Goal: Task Accomplishment & Management: Manage account settings

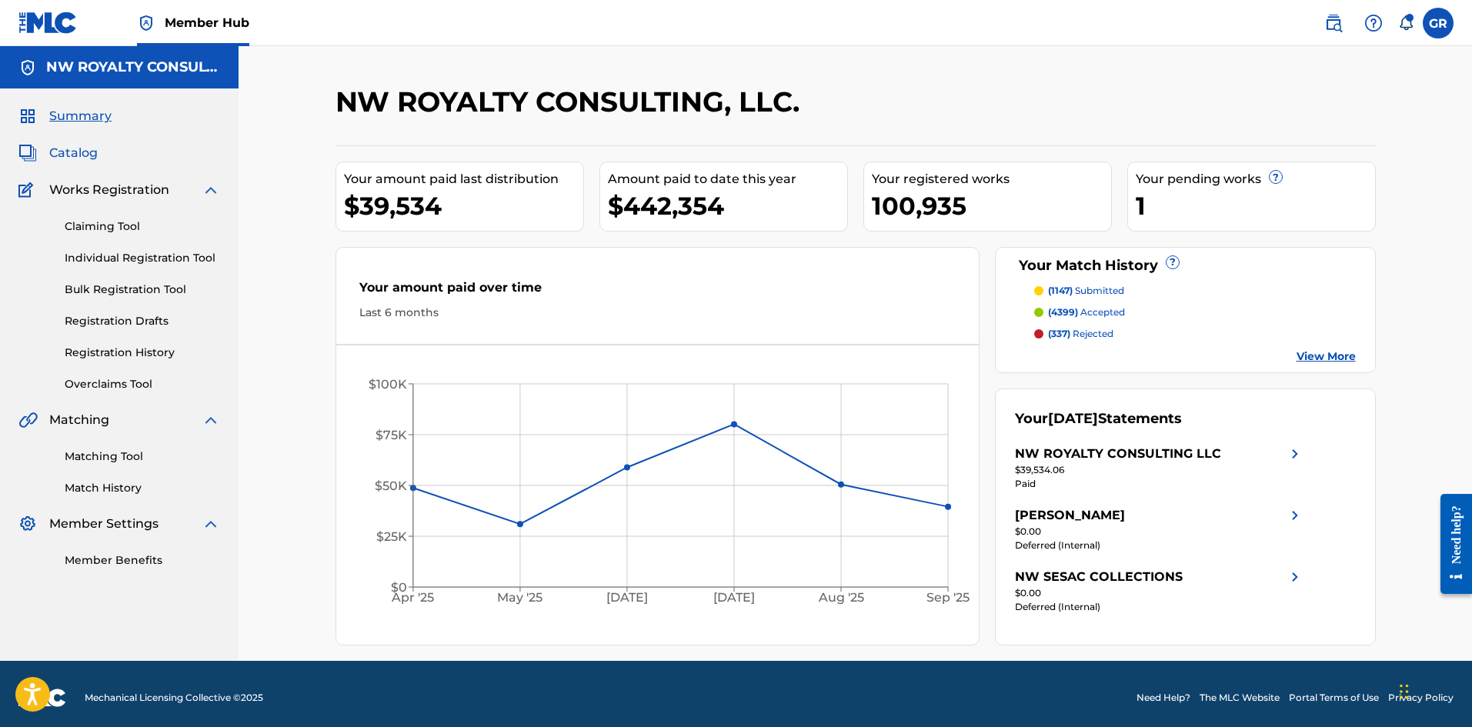
click at [85, 157] on span "Catalog" at bounding box center [73, 153] width 48 height 18
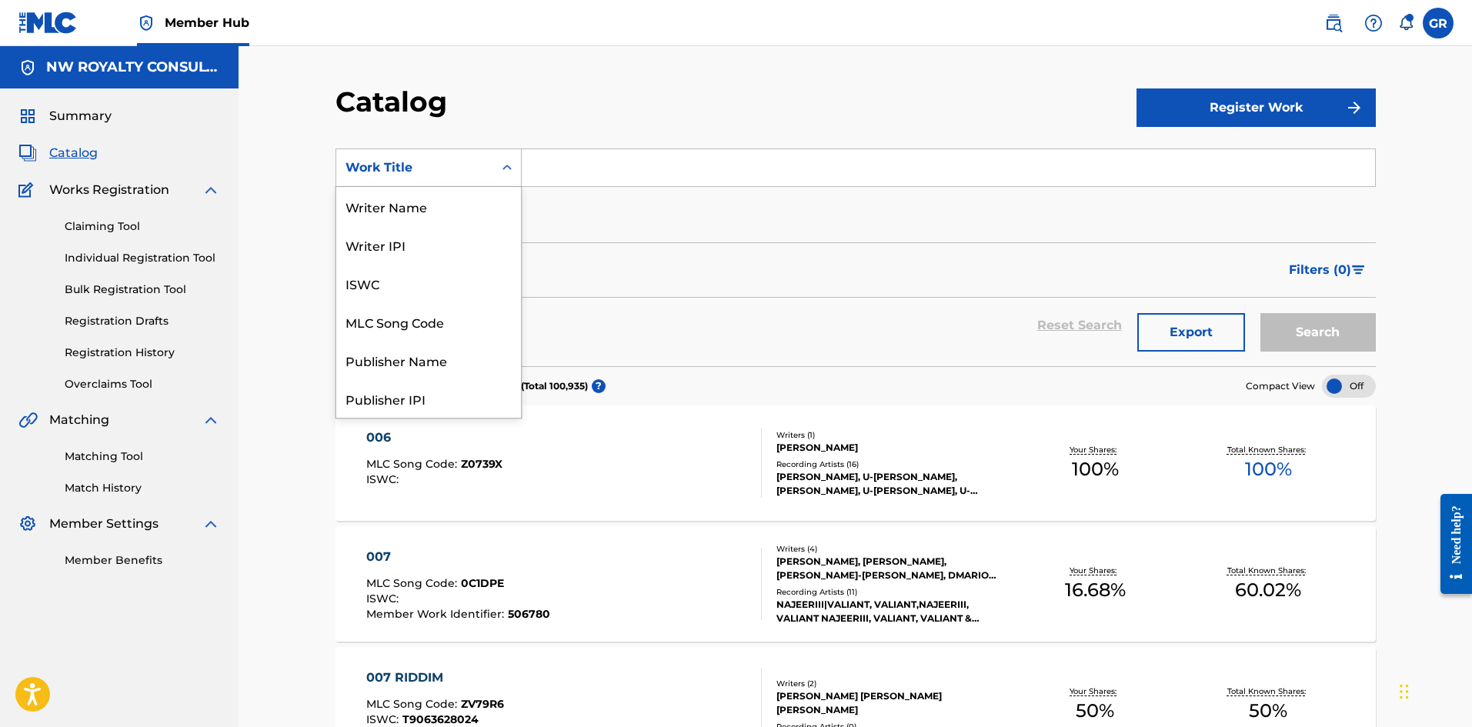
scroll to position [231, 0]
click at [418, 172] on div "Work Title" at bounding box center [414, 167] width 138 height 18
click at [415, 237] on div "MLC Song Code" at bounding box center [428, 244] width 185 height 38
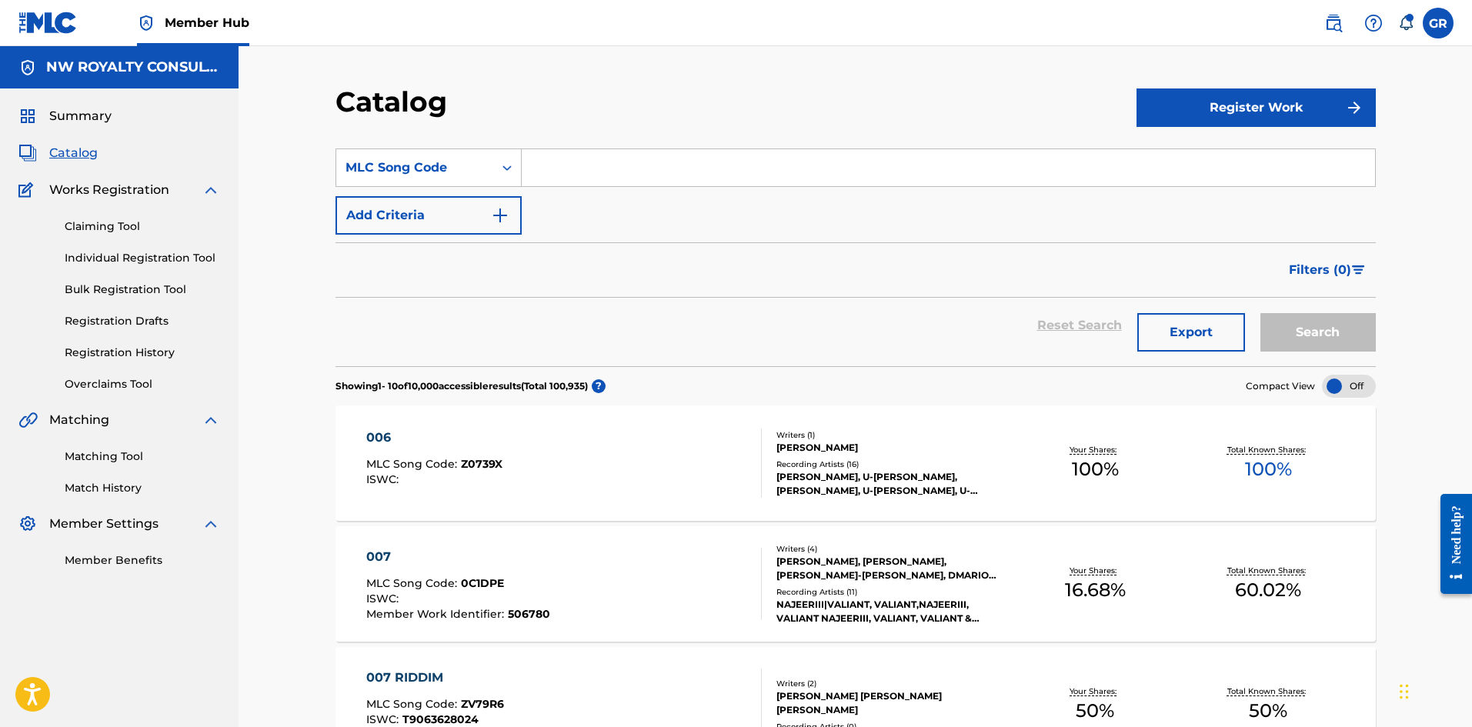
click at [567, 167] on input "Search Form" at bounding box center [948, 167] width 853 height 37
paste input "DB5ORV"
type input "DB5ORV"
click at [1310, 330] on button "Search" at bounding box center [1317, 332] width 115 height 38
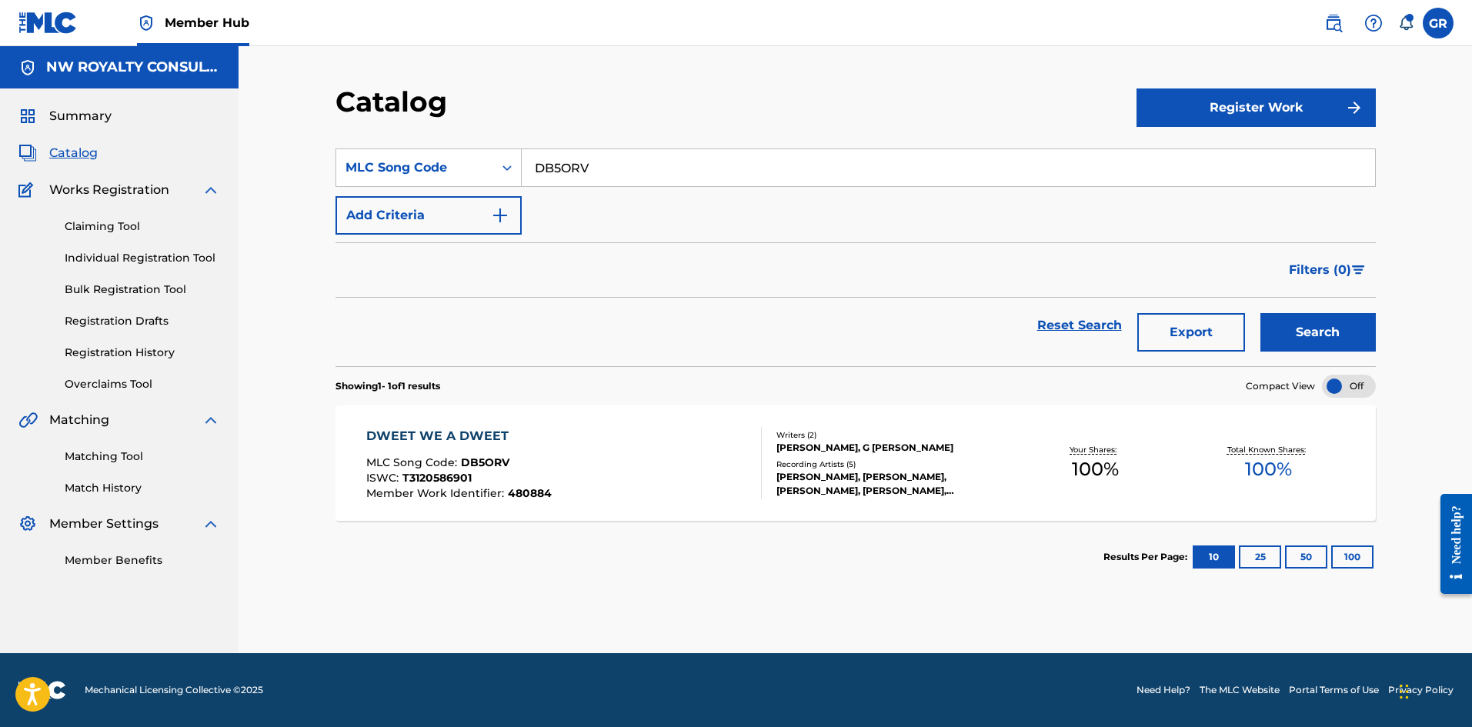
click at [458, 437] on div "DWEET WE A DWEET" at bounding box center [458, 436] width 185 height 18
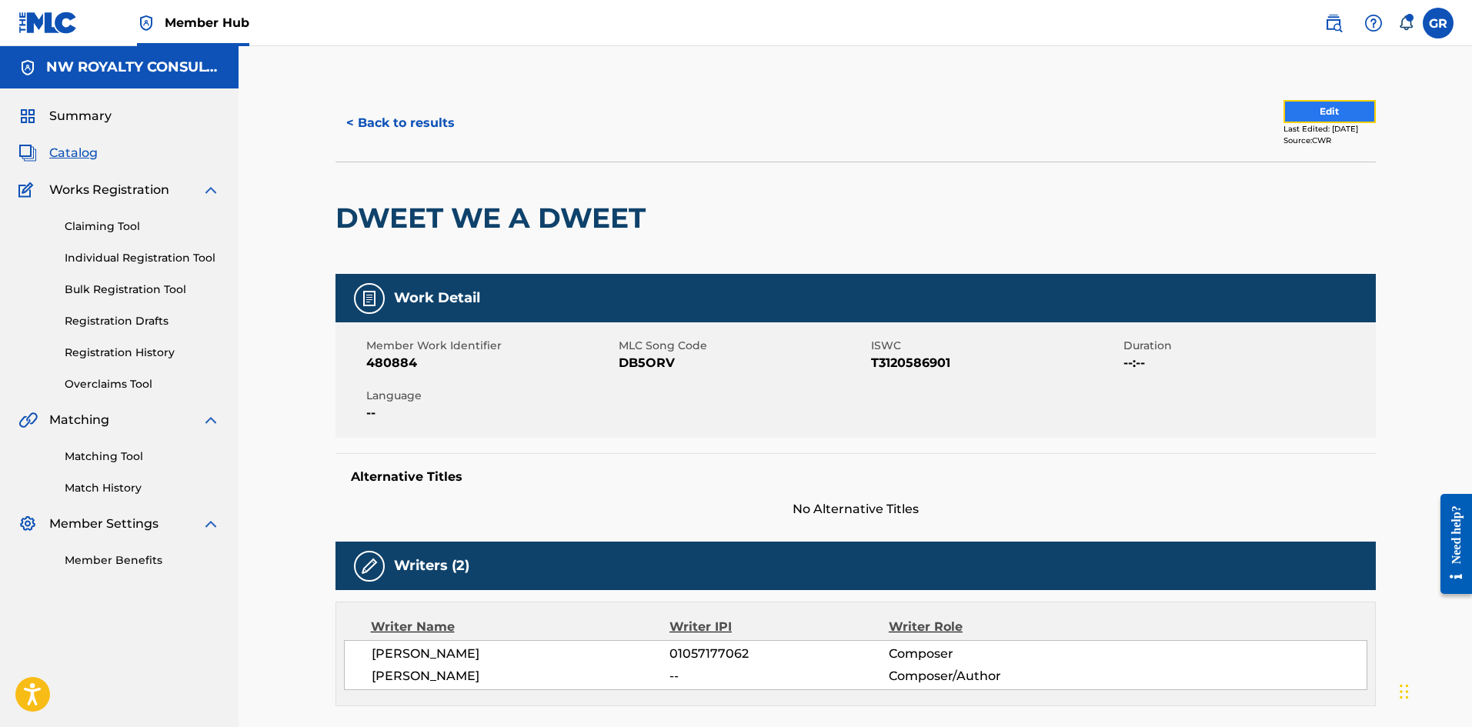
click at [1303, 108] on button "Edit" at bounding box center [1329, 111] width 92 height 23
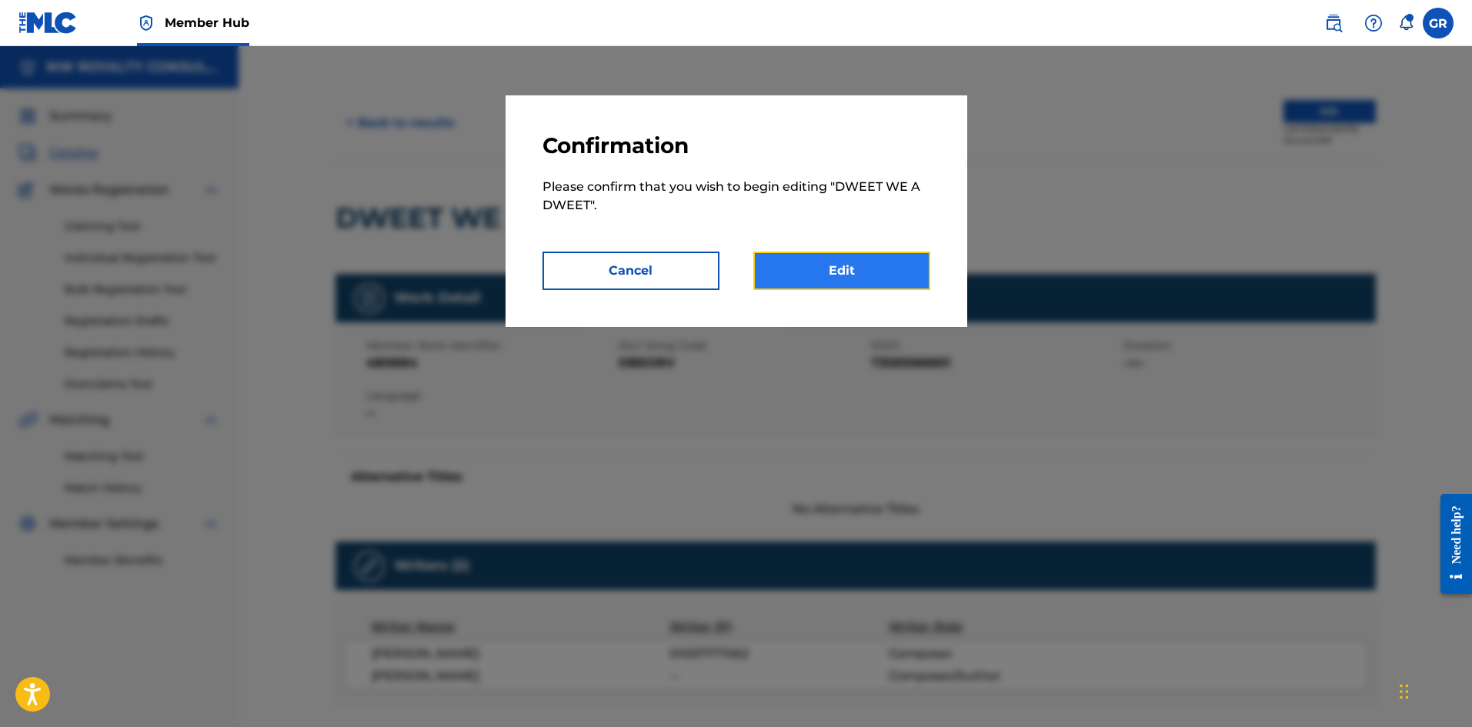
click at [833, 261] on link "Edit" at bounding box center [841, 271] width 177 height 38
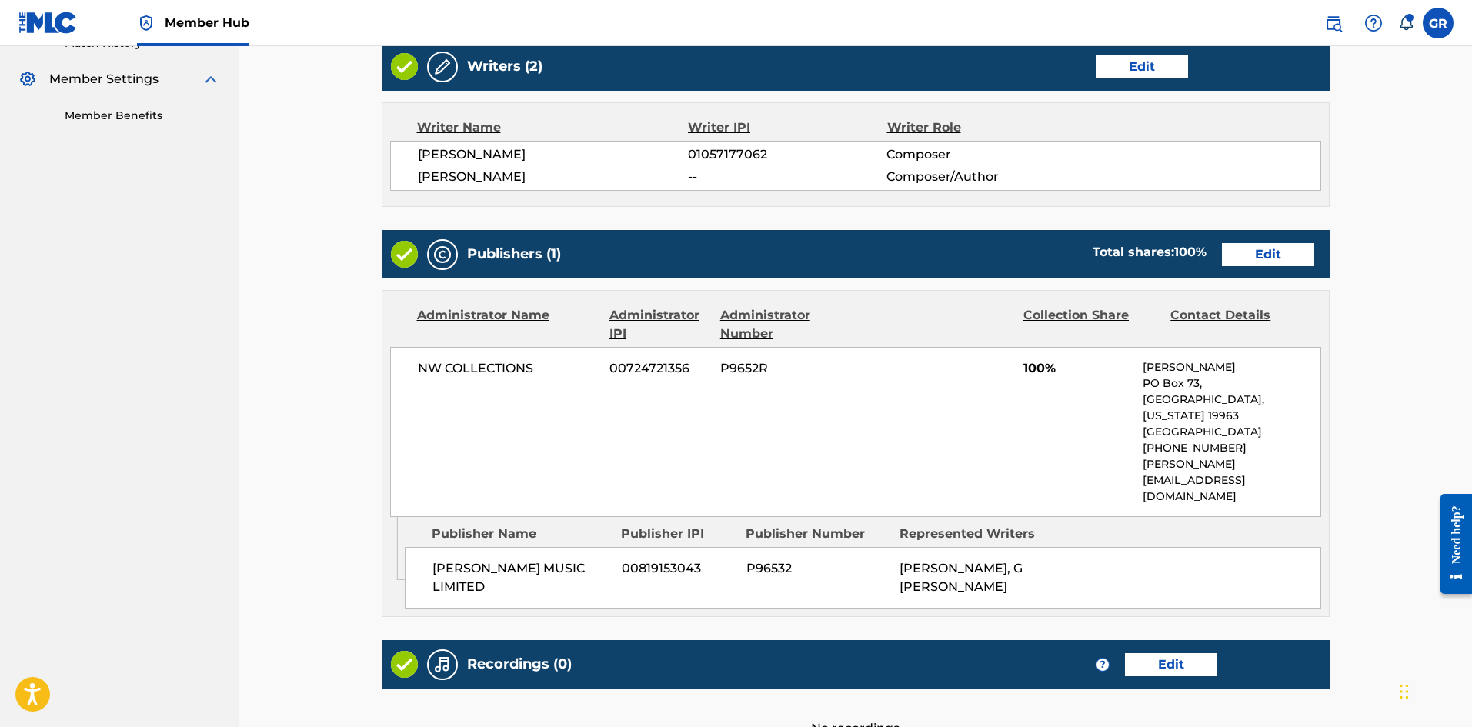
scroll to position [462, 0]
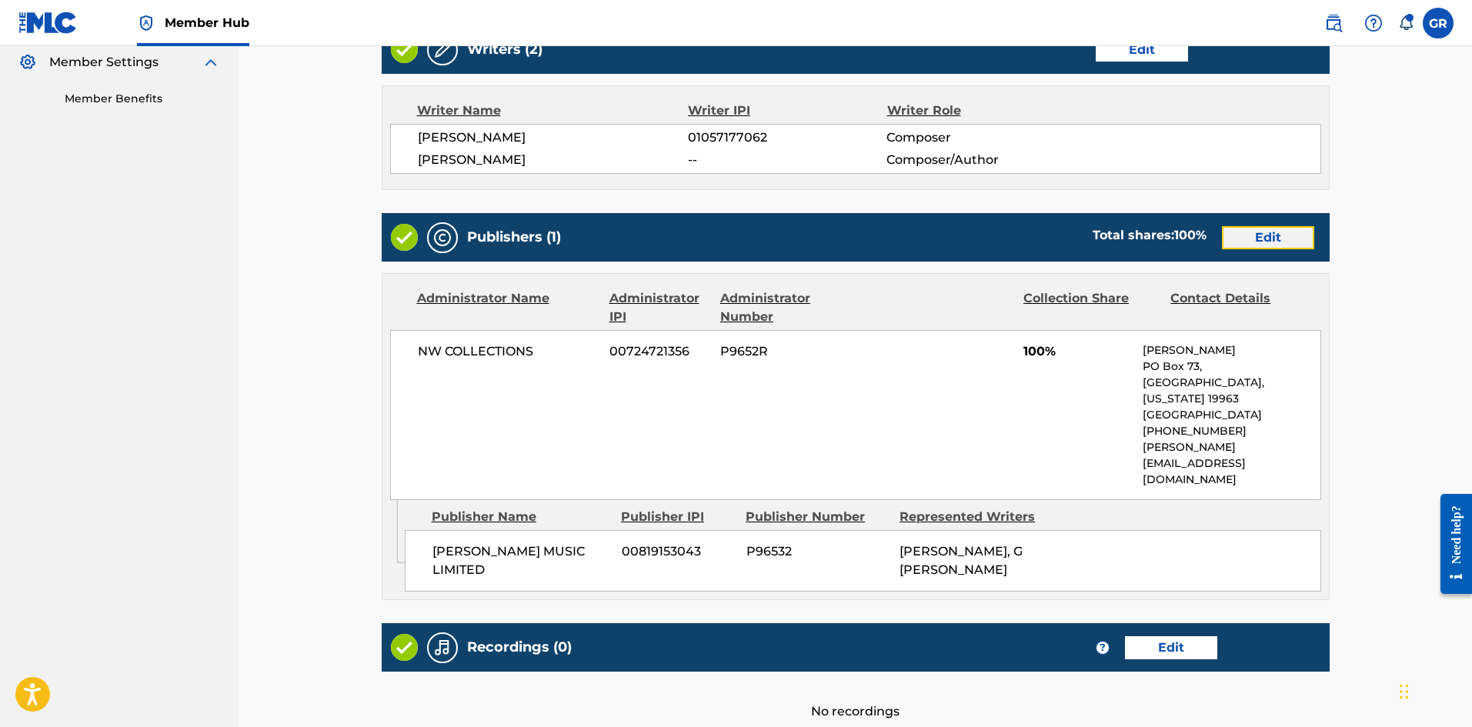
click at [1262, 236] on link "Edit" at bounding box center [1268, 237] width 92 height 23
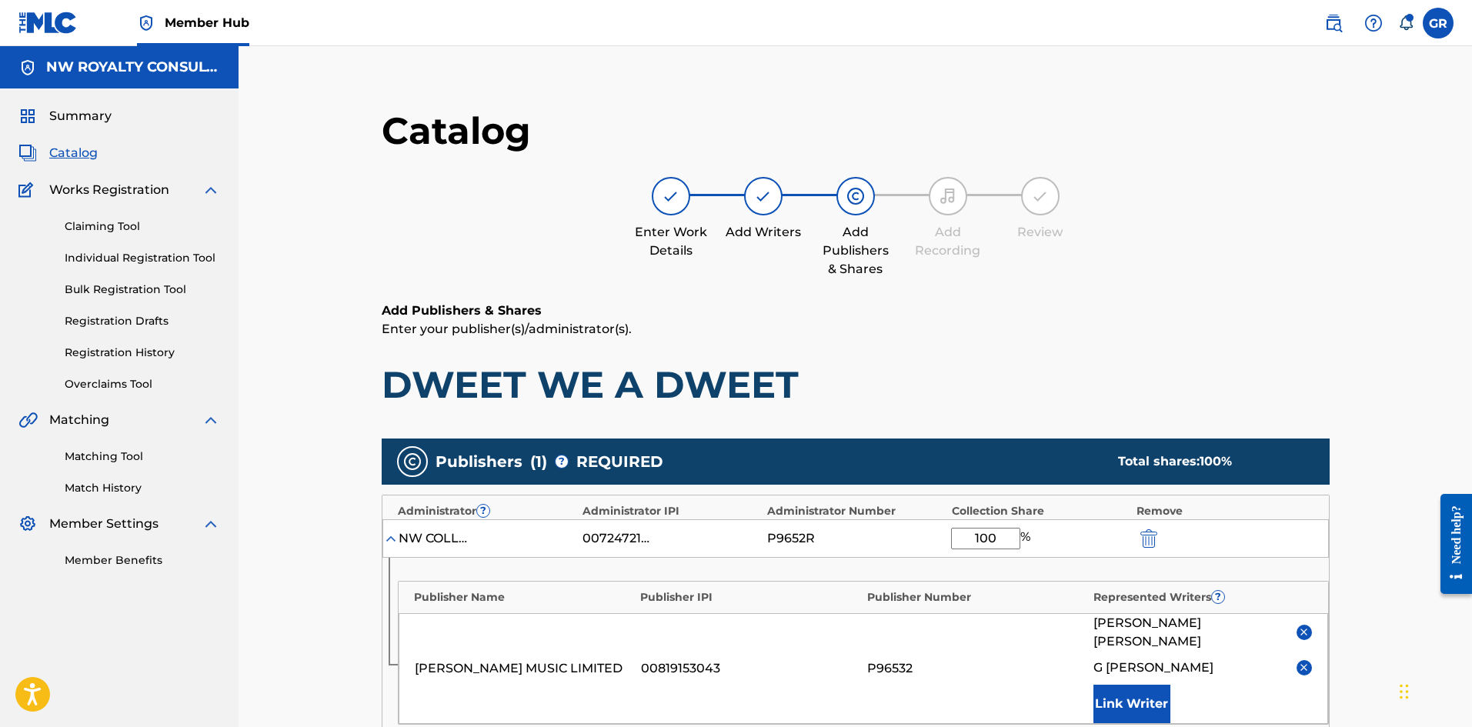
drag, startPoint x: 999, startPoint y: 538, endPoint x: 965, endPoint y: 537, distance: 33.9
click at [965, 537] on input "100" at bounding box center [985, 539] width 69 height 22
type input "50"
click at [1304, 662] on img at bounding box center [1304, 668] width 12 height 12
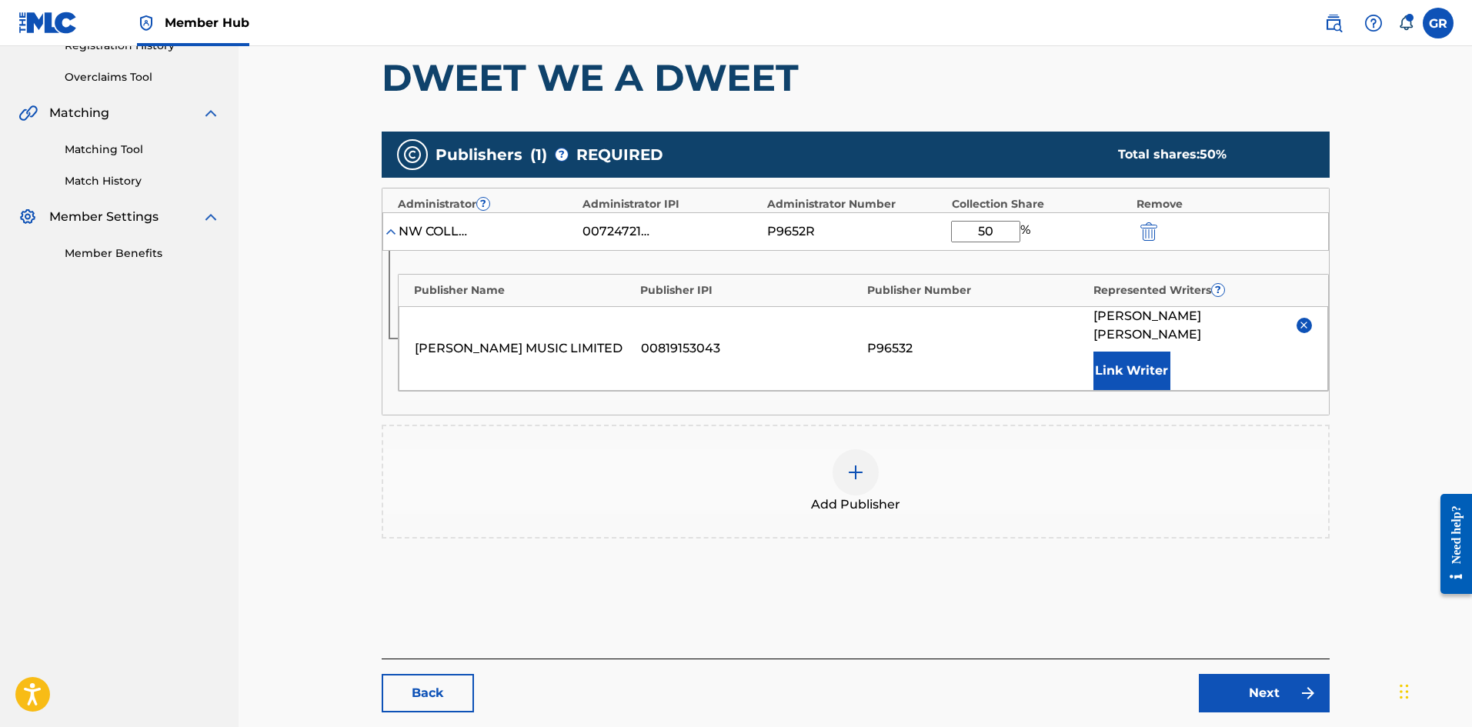
scroll to position [294, 0]
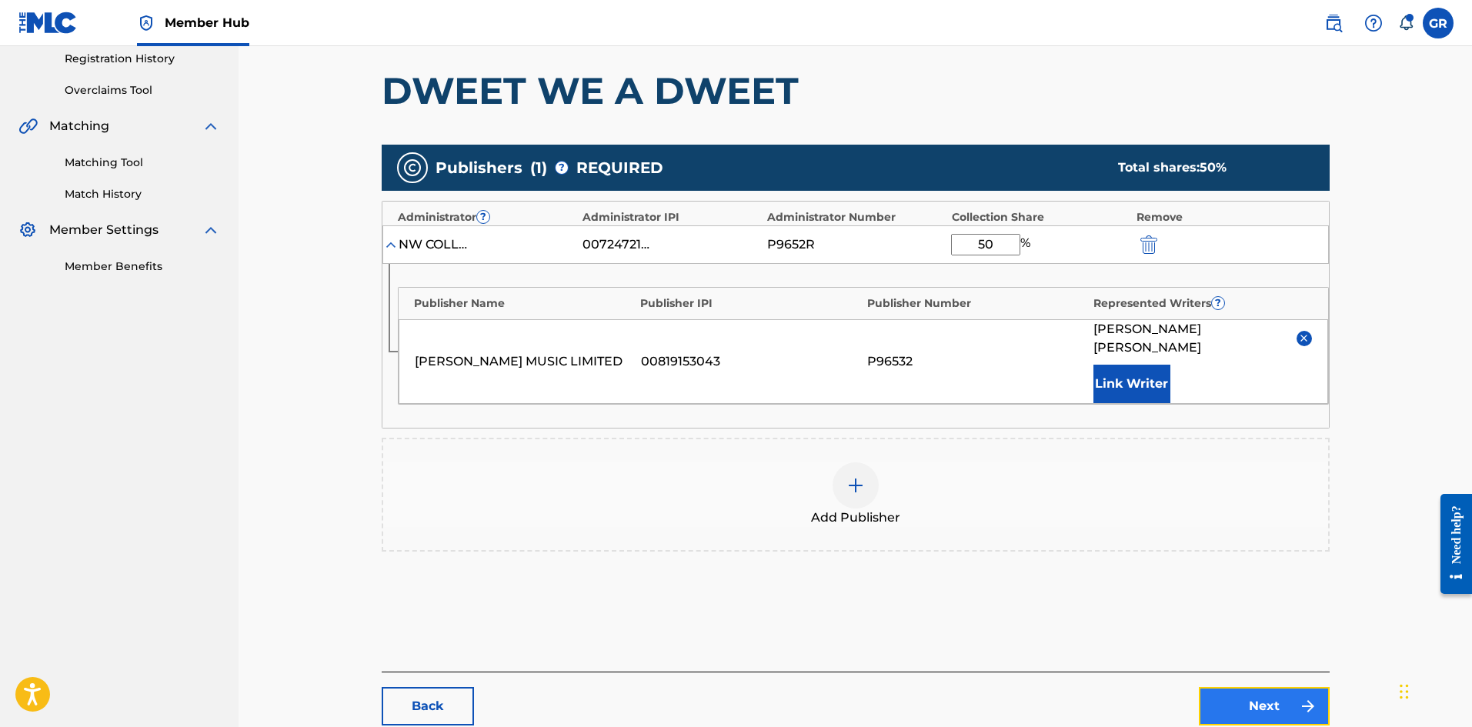
click at [1265, 689] on link "Next" at bounding box center [1264, 706] width 131 height 38
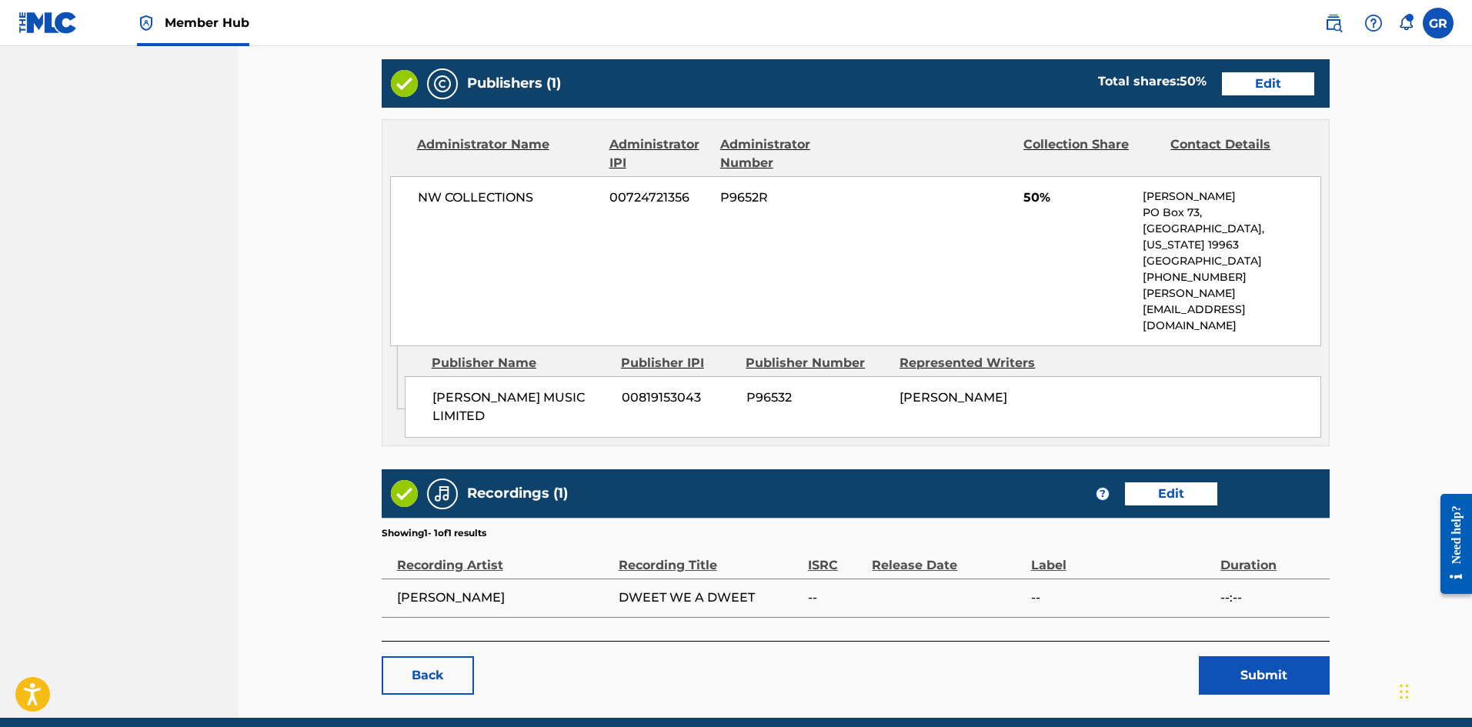
scroll to position [632, 0]
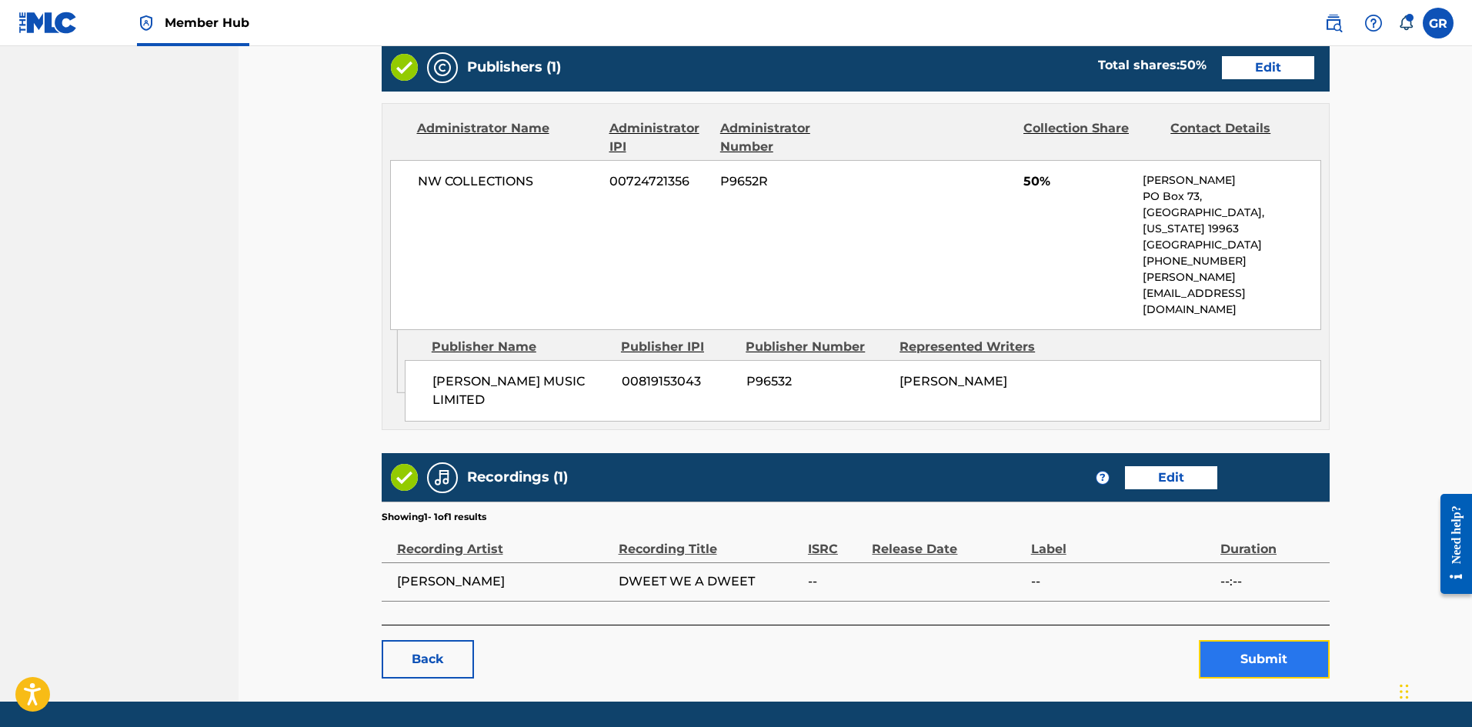
click at [1268, 640] on button "Submit" at bounding box center [1264, 659] width 131 height 38
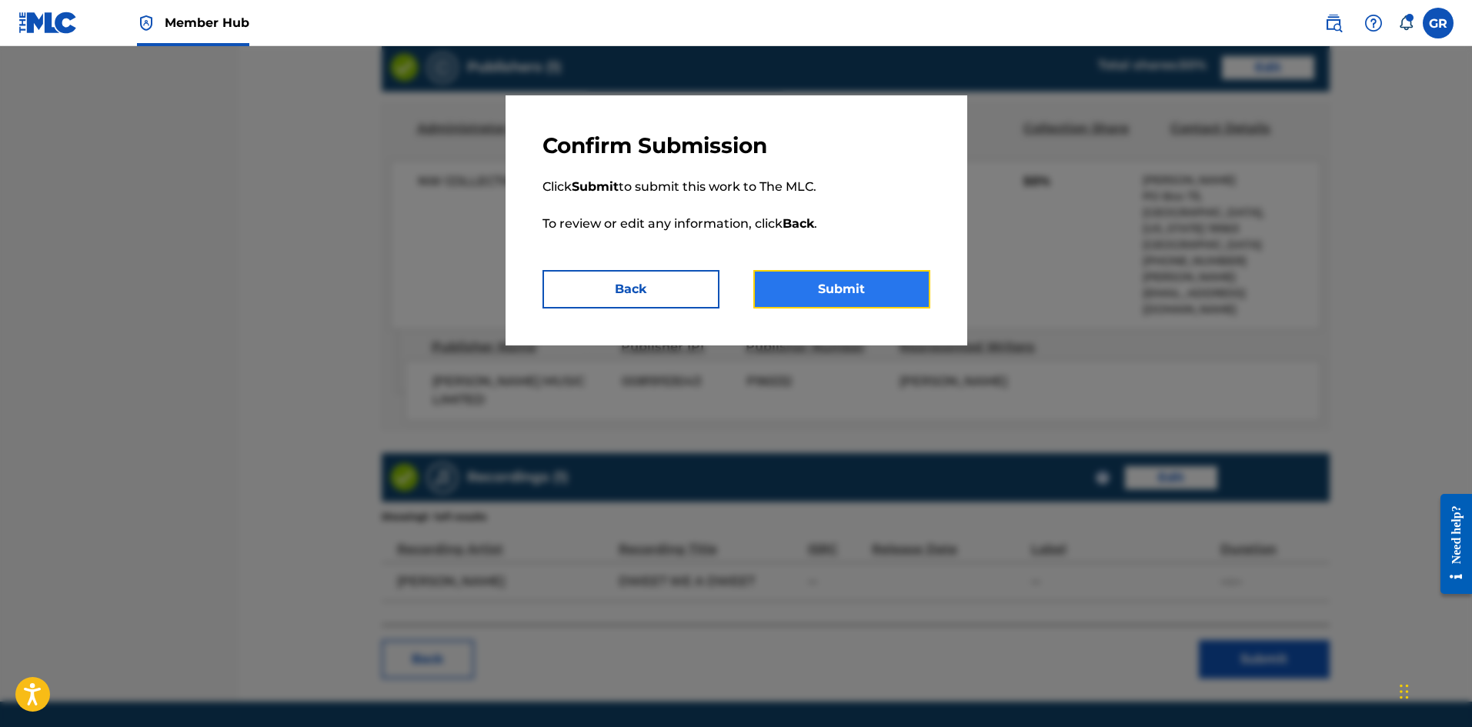
click at [851, 288] on button "Submit" at bounding box center [841, 289] width 177 height 38
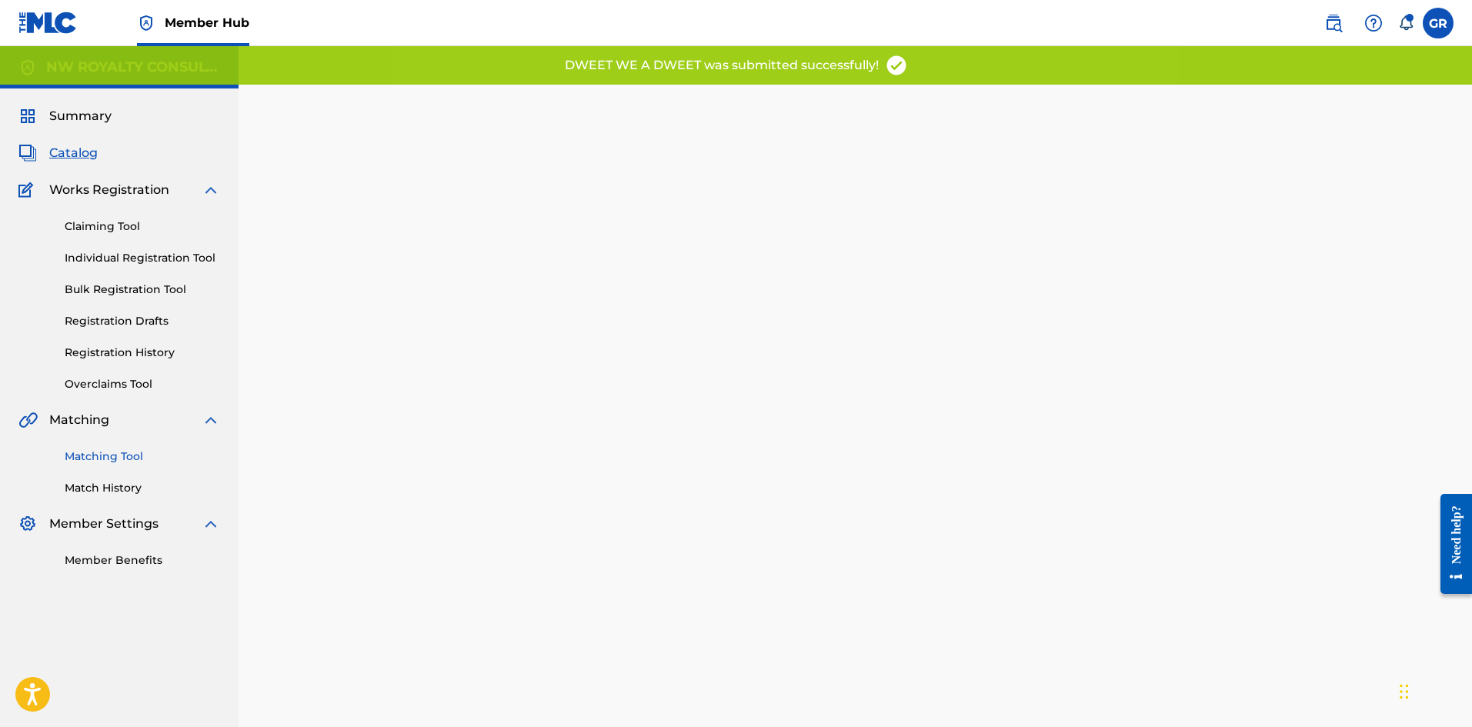
click at [127, 453] on link "Matching Tool" at bounding box center [142, 456] width 155 height 16
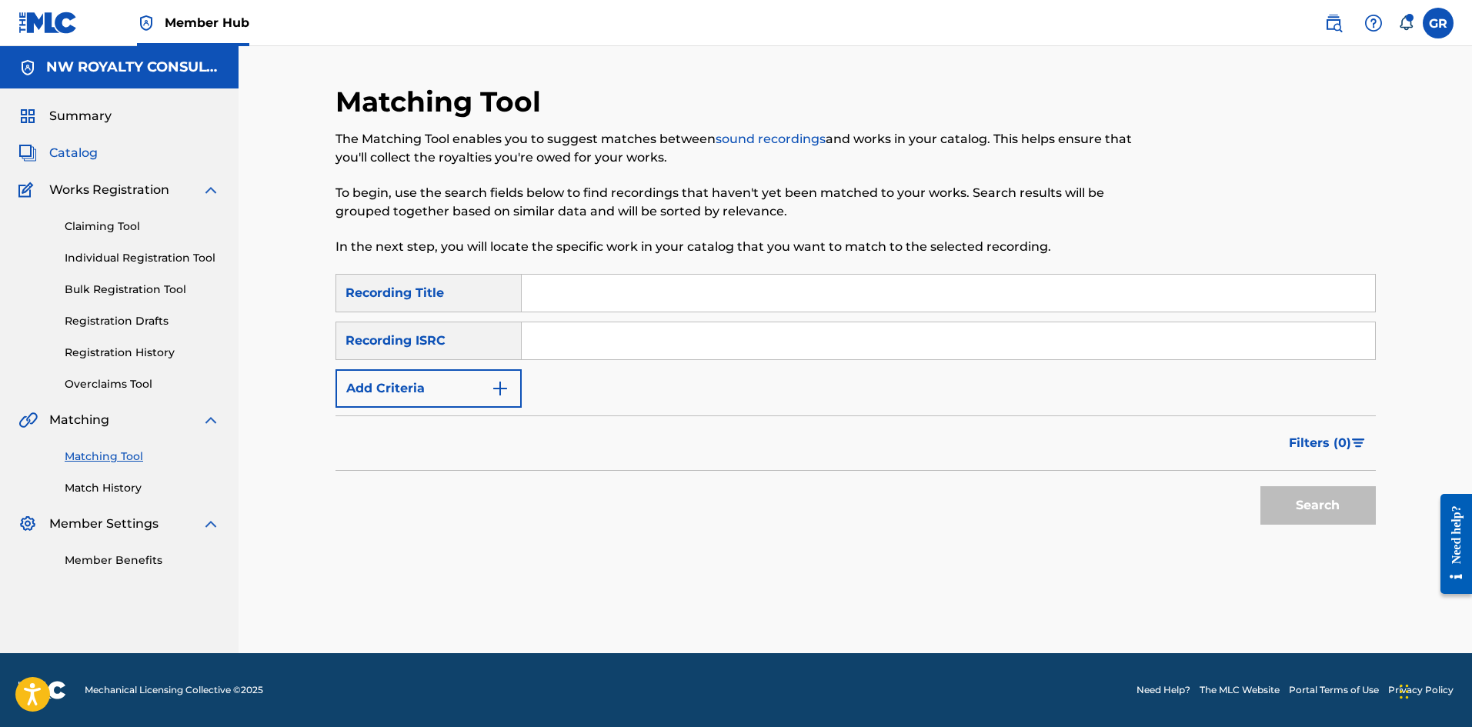
click at [86, 153] on span "Catalog" at bounding box center [73, 153] width 48 height 18
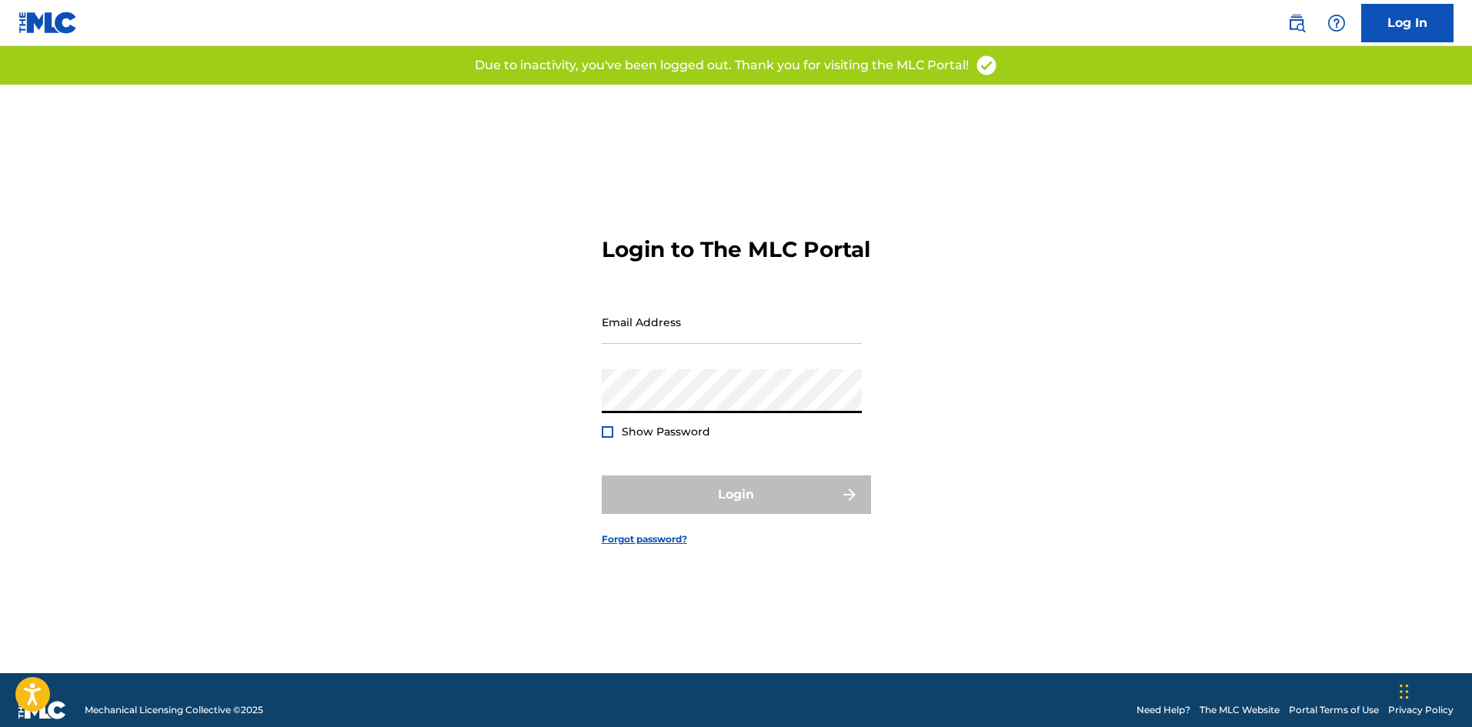
type input "[EMAIL_ADDRESS][DOMAIN_NAME]"
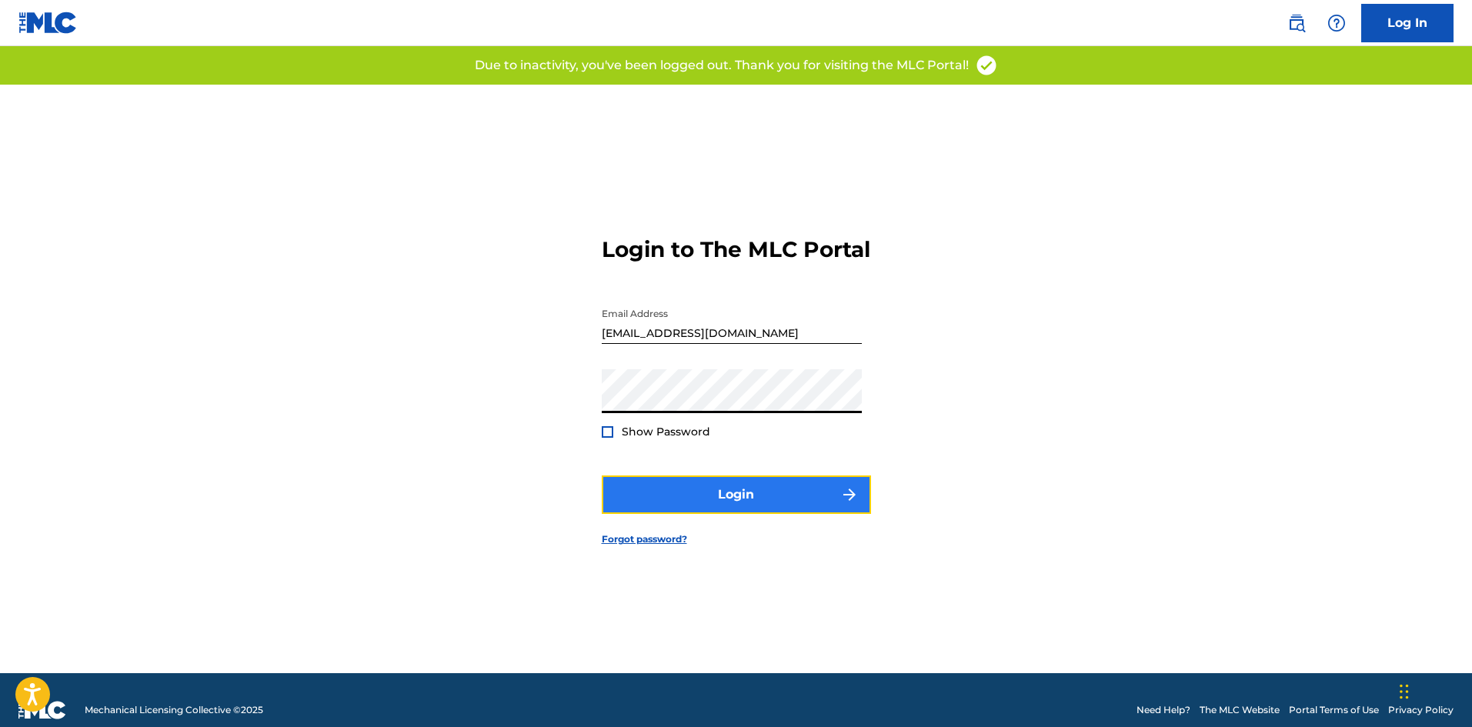
click at [749, 505] on button "Login" at bounding box center [736, 494] width 269 height 38
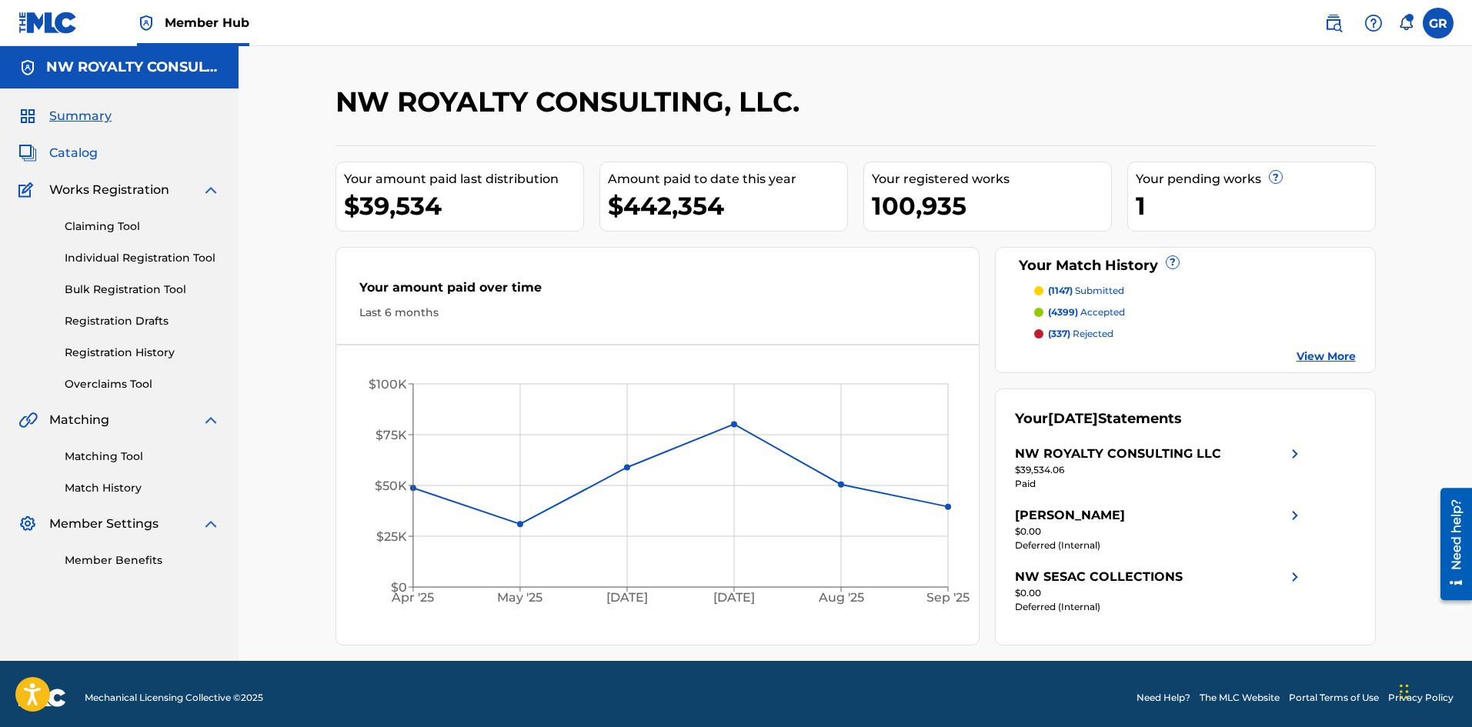
click at [90, 152] on span "Catalog" at bounding box center [73, 153] width 48 height 18
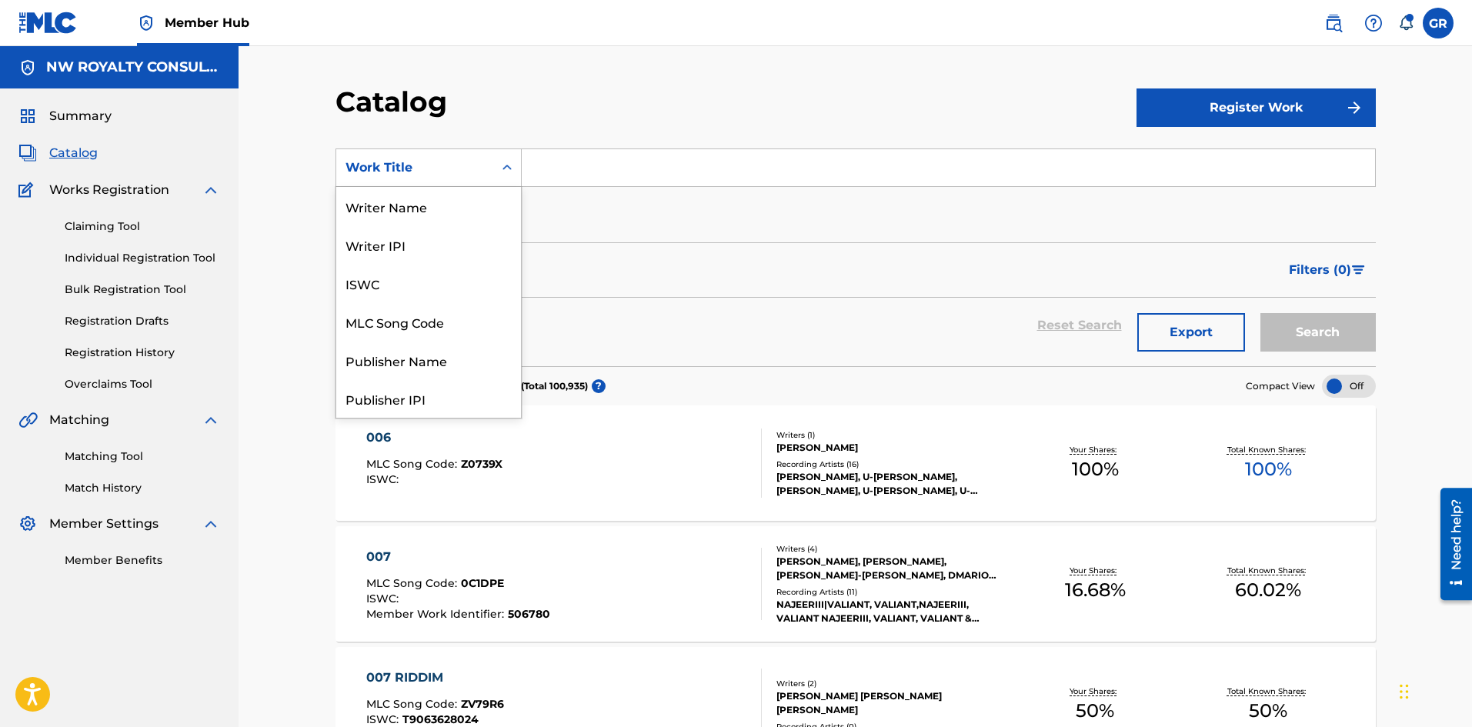
click at [385, 172] on div "Work Title" at bounding box center [414, 167] width 138 height 18
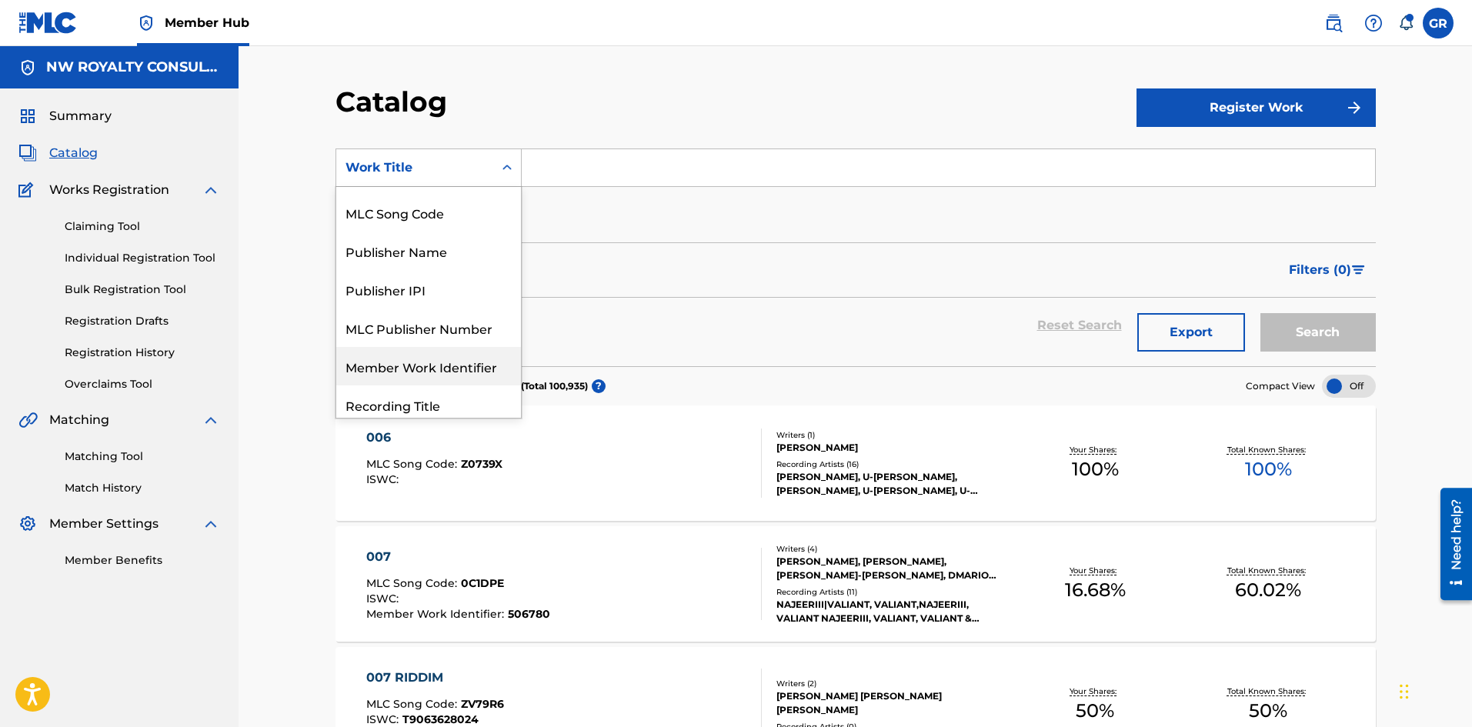
scroll to position [77, 0]
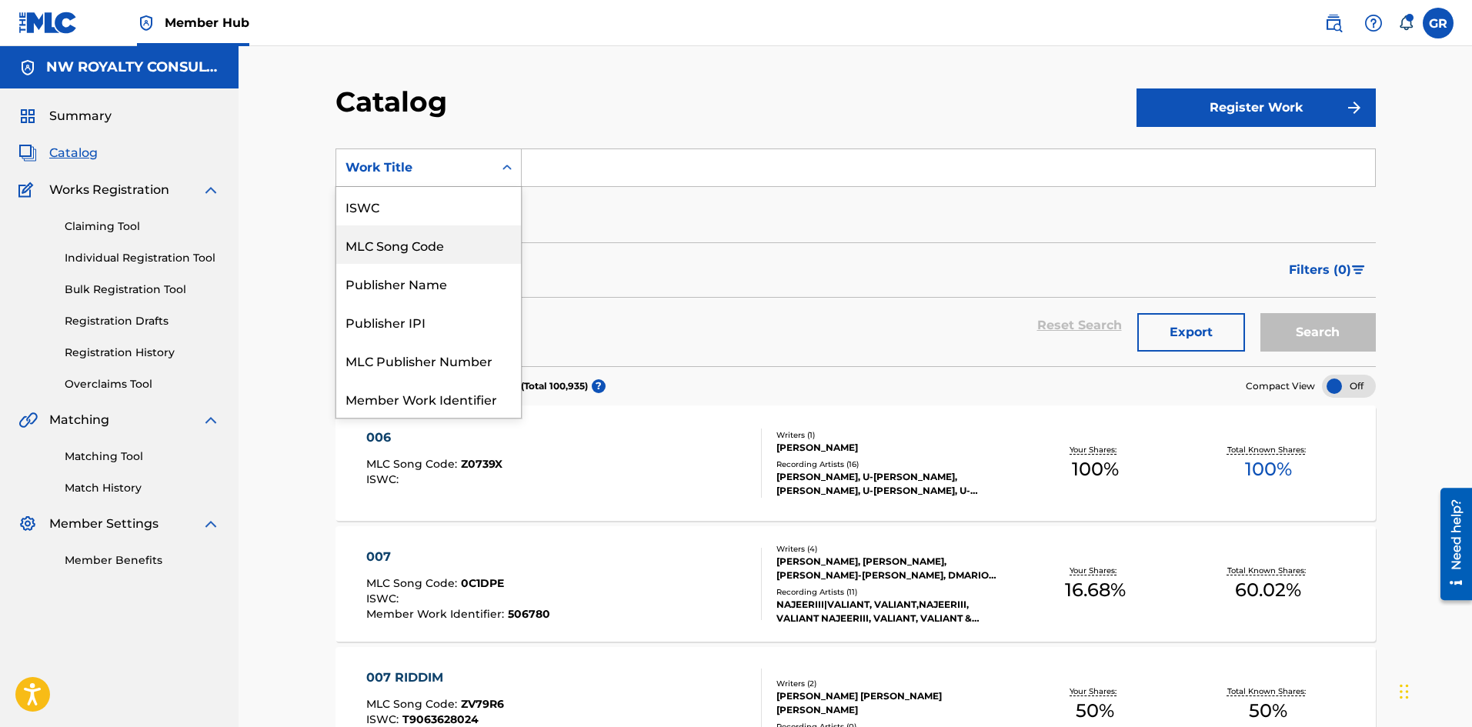
click at [414, 252] on div "MLC Song Code" at bounding box center [428, 244] width 185 height 38
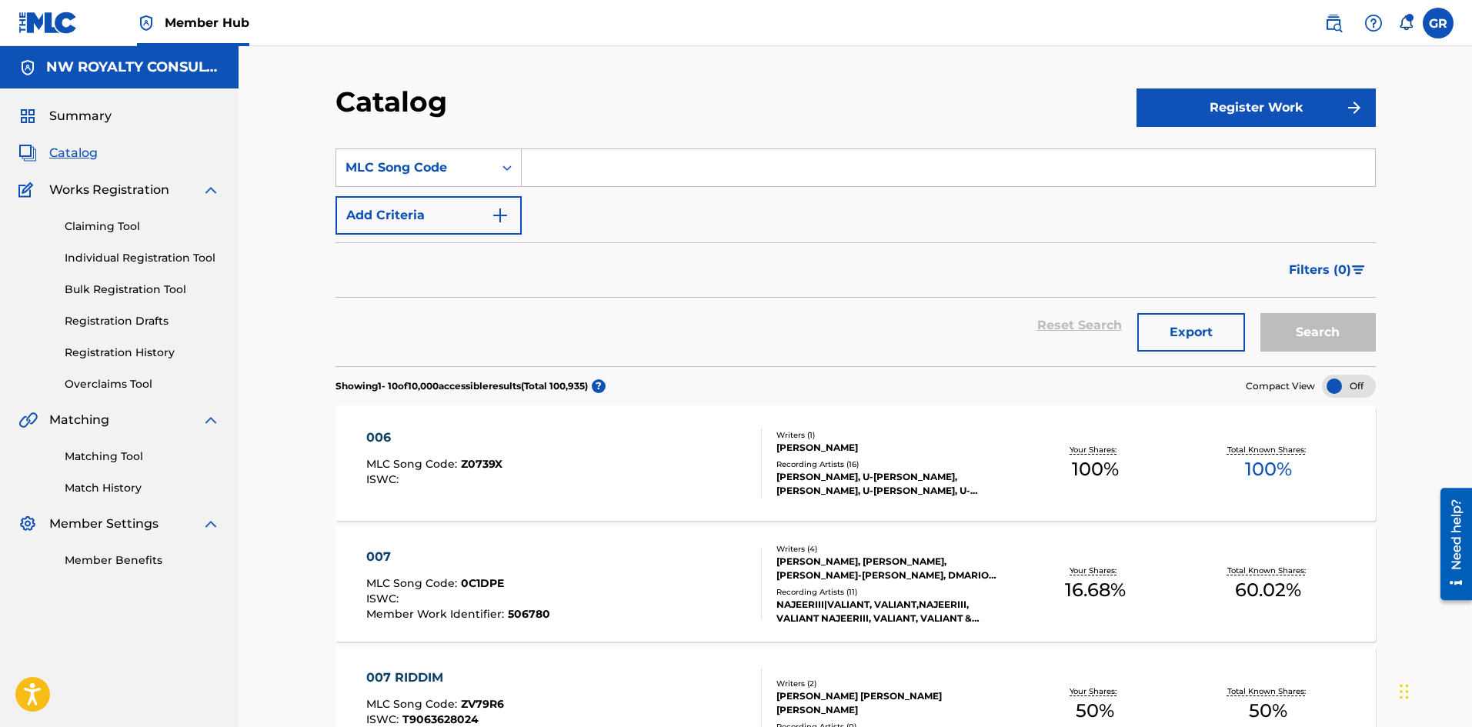
click at [576, 155] on input "Search Form" at bounding box center [948, 167] width 853 height 37
paste input "BD07GO"
type input "BD07GO"
click at [1331, 331] on button "Search" at bounding box center [1317, 332] width 115 height 38
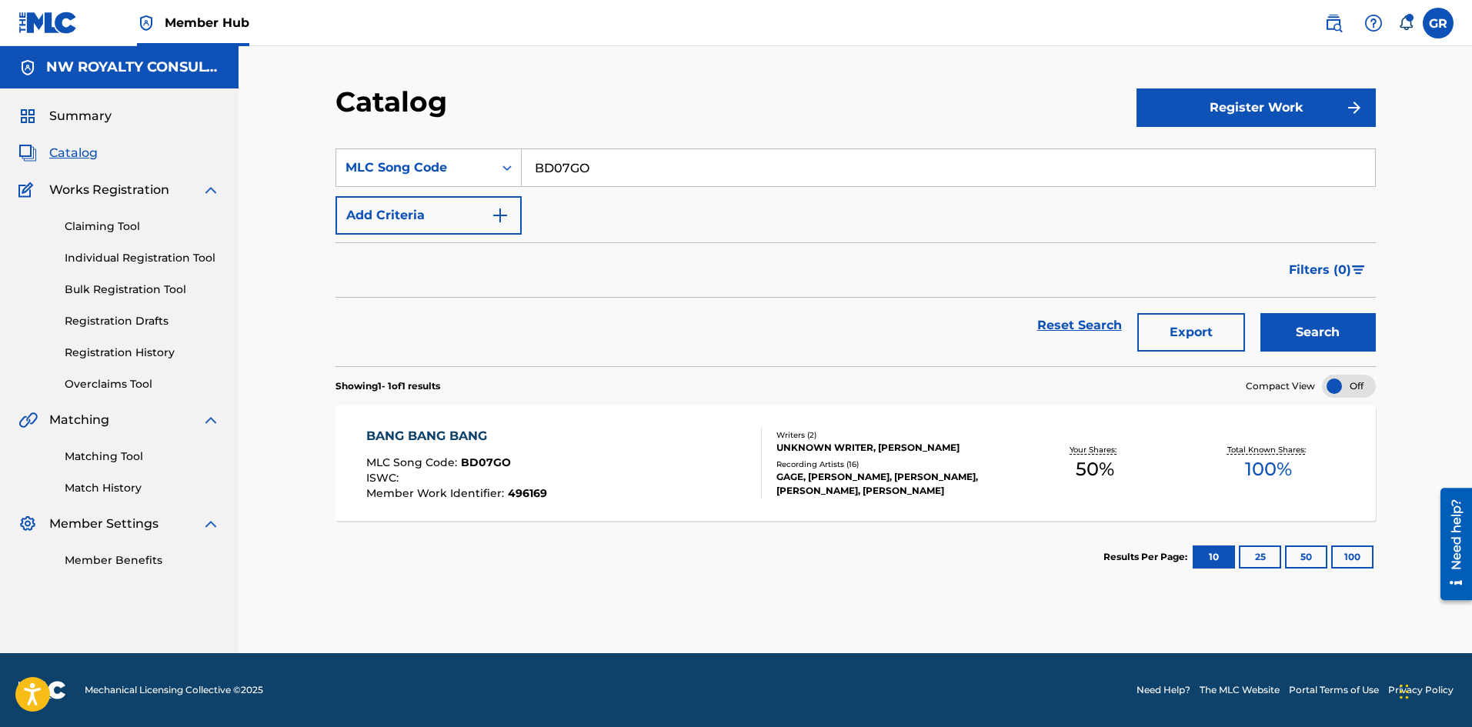
click at [441, 435] on div "BANG BANG BANG" at bounding box center [456, 436] width 181 height 18
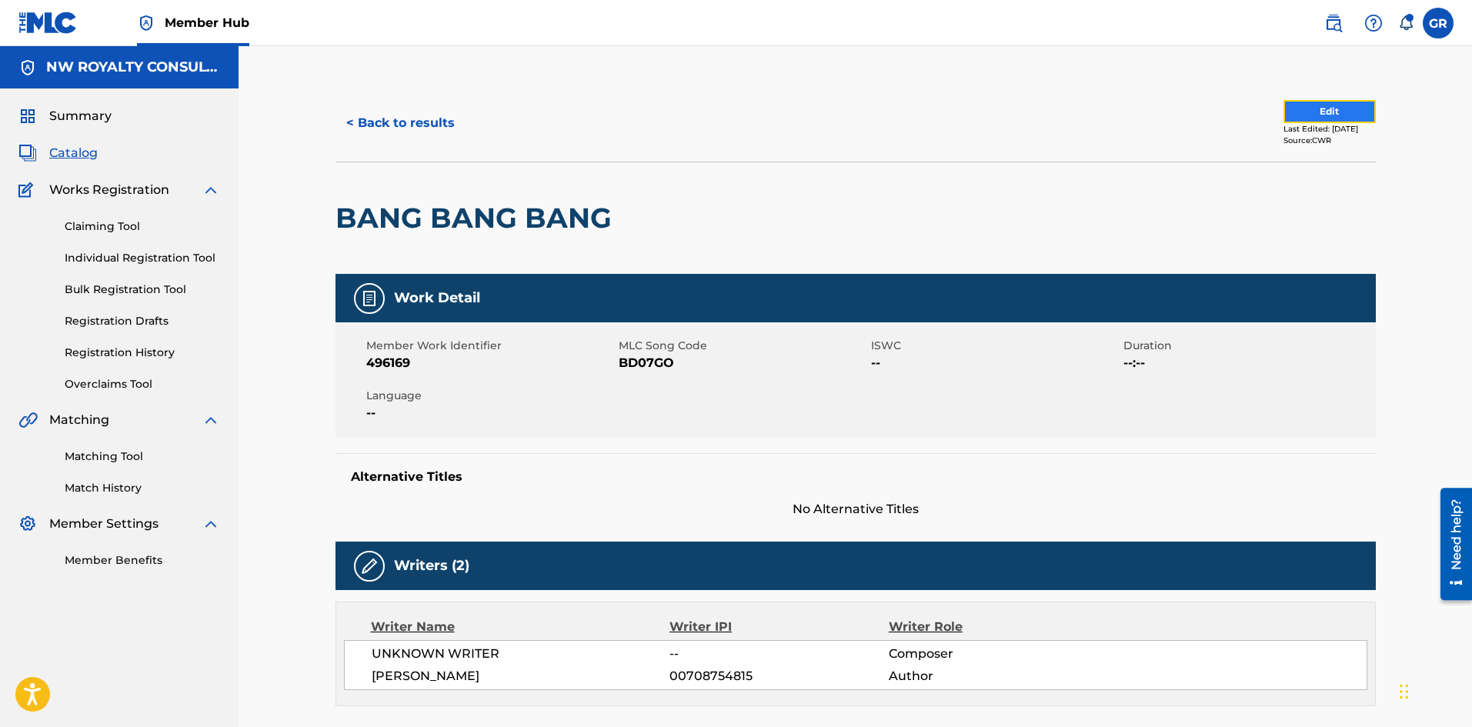
click at [1305, 114] on button "Edit" at bounding box center [1329, 111] width 92 height 23
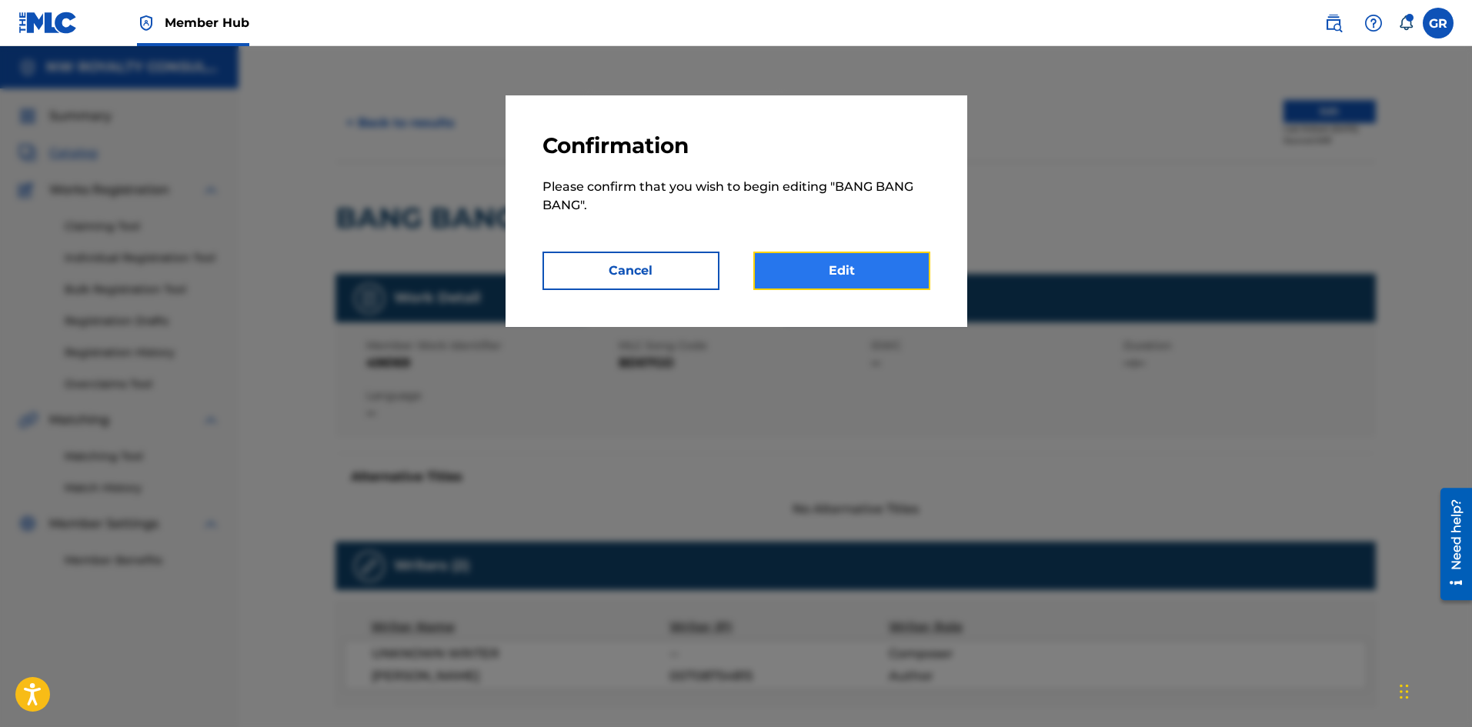
click at [829, 276] on link "Edit" at bounding box center [841, 271] width 177 height 38
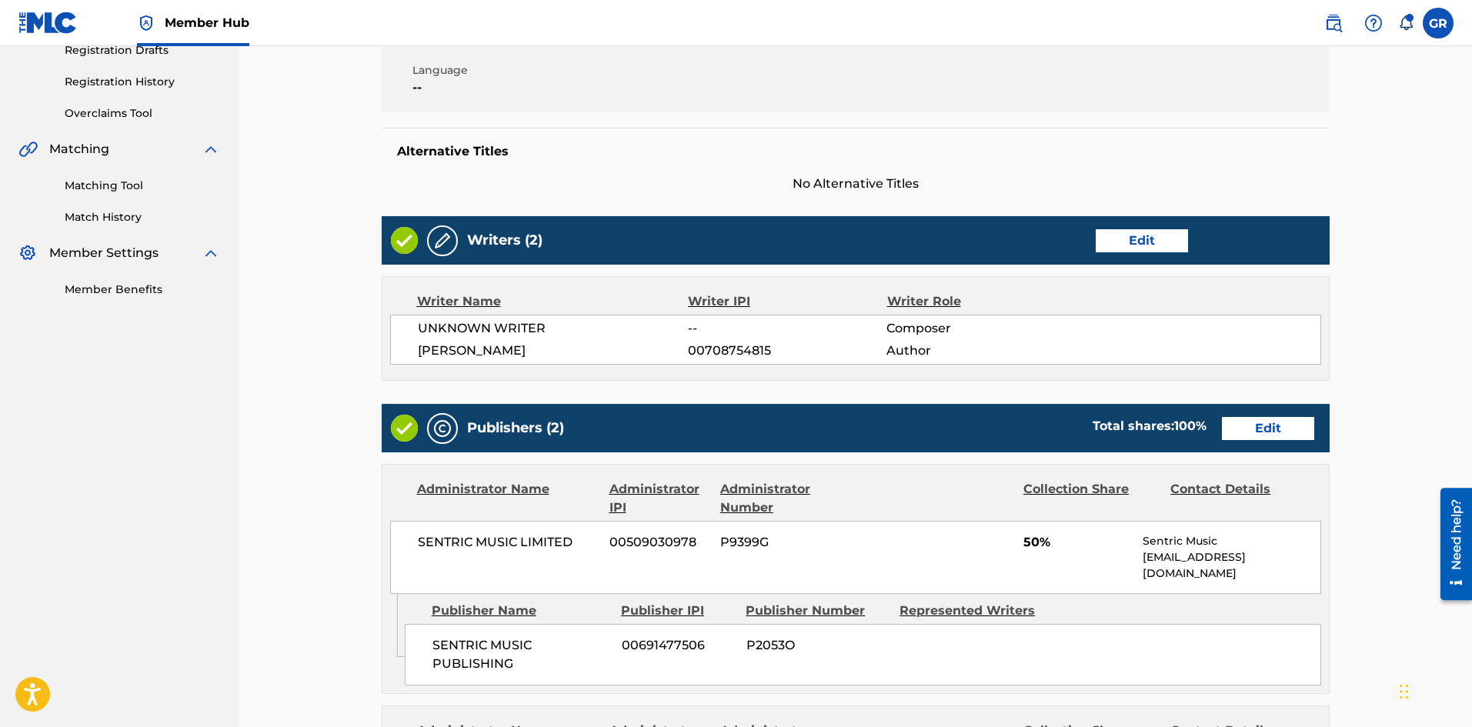
scroll to position [308, 0]
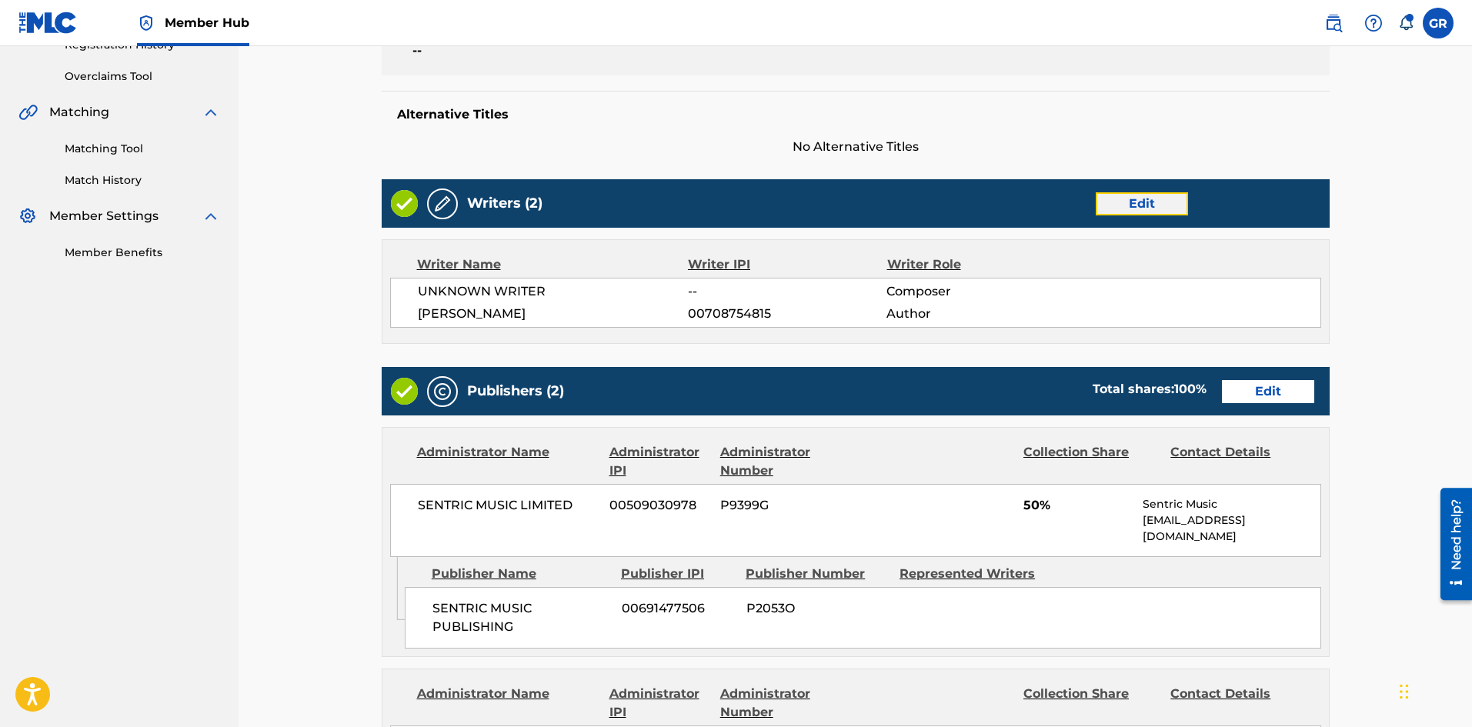
click at [1144, 203] on link "Edit" at bounding box center [1141, 203] width 92 height 23
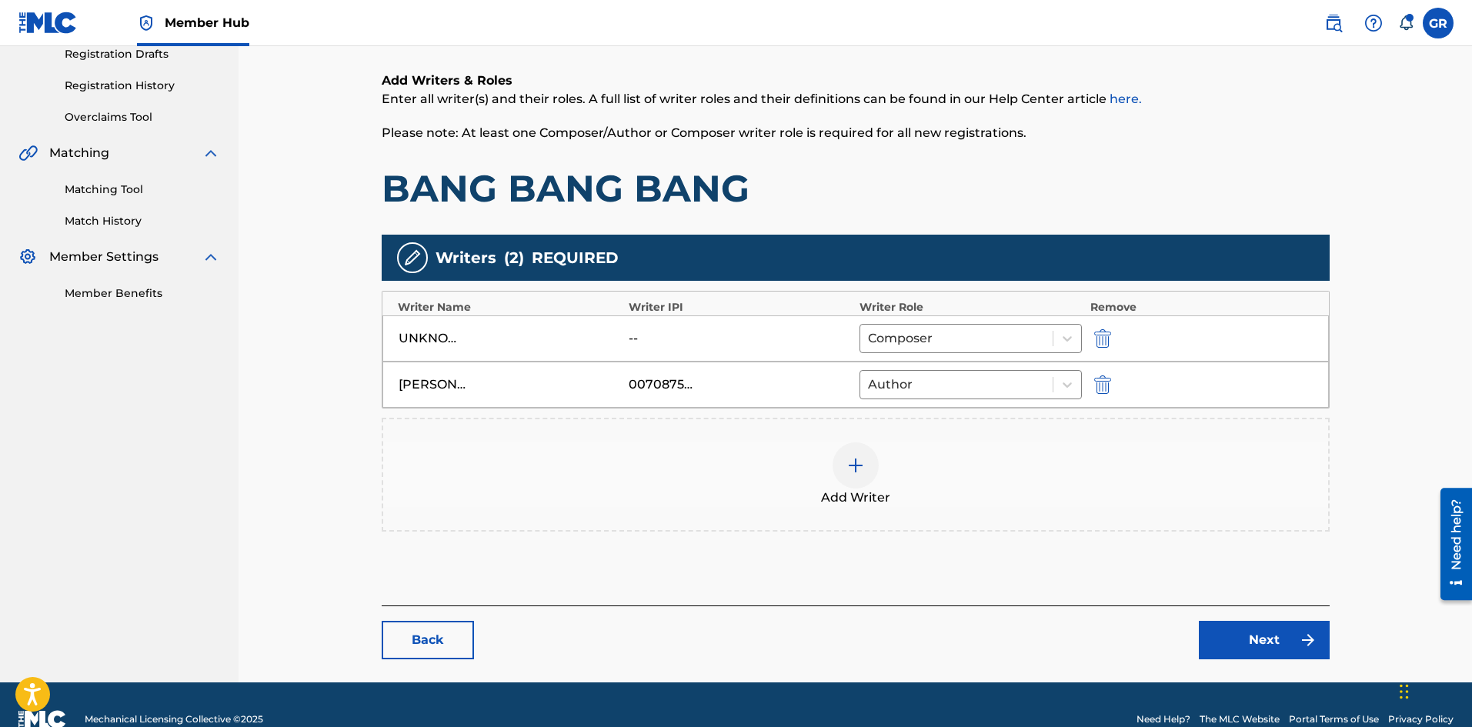
scroll to position [296, 0]
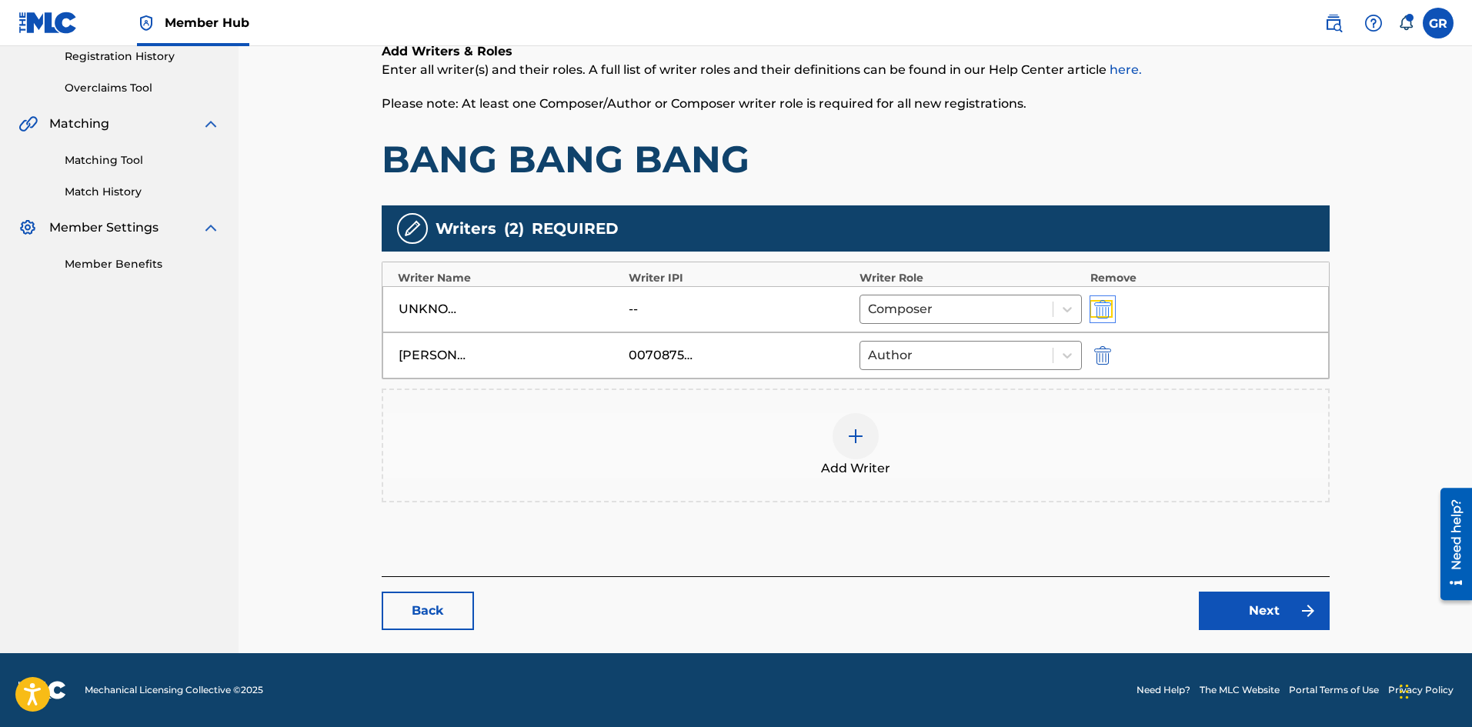
click at [1106, 311] on img "submit" at bounding box center [1102, 309] width 17 height 18
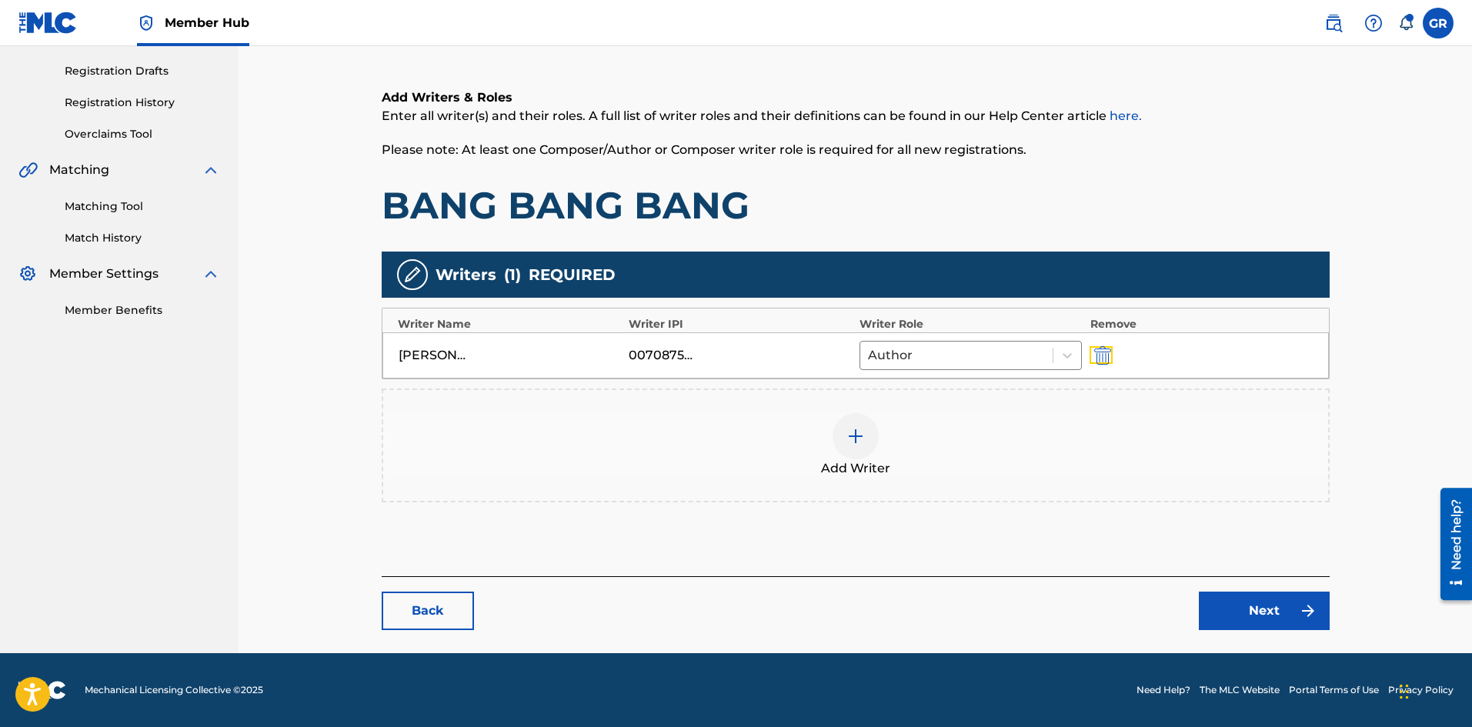
scroll to position [250, 0]
click at [858, 440] on img at bounding box center [855, 436] width 18 height 18
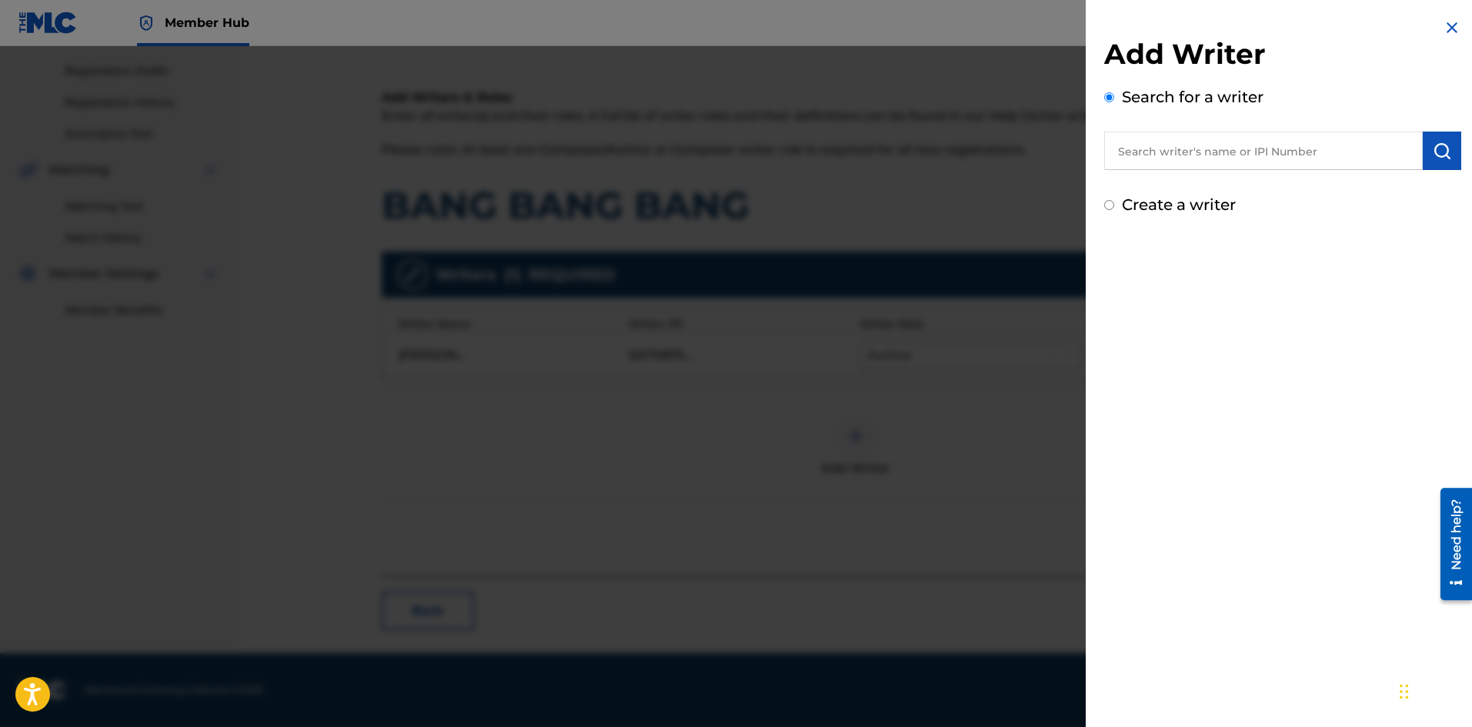
click at [1162, 153] on input "text" at bounding box center [1263, 151] width 318 height 38
paste input "[PERSON_NAME]"
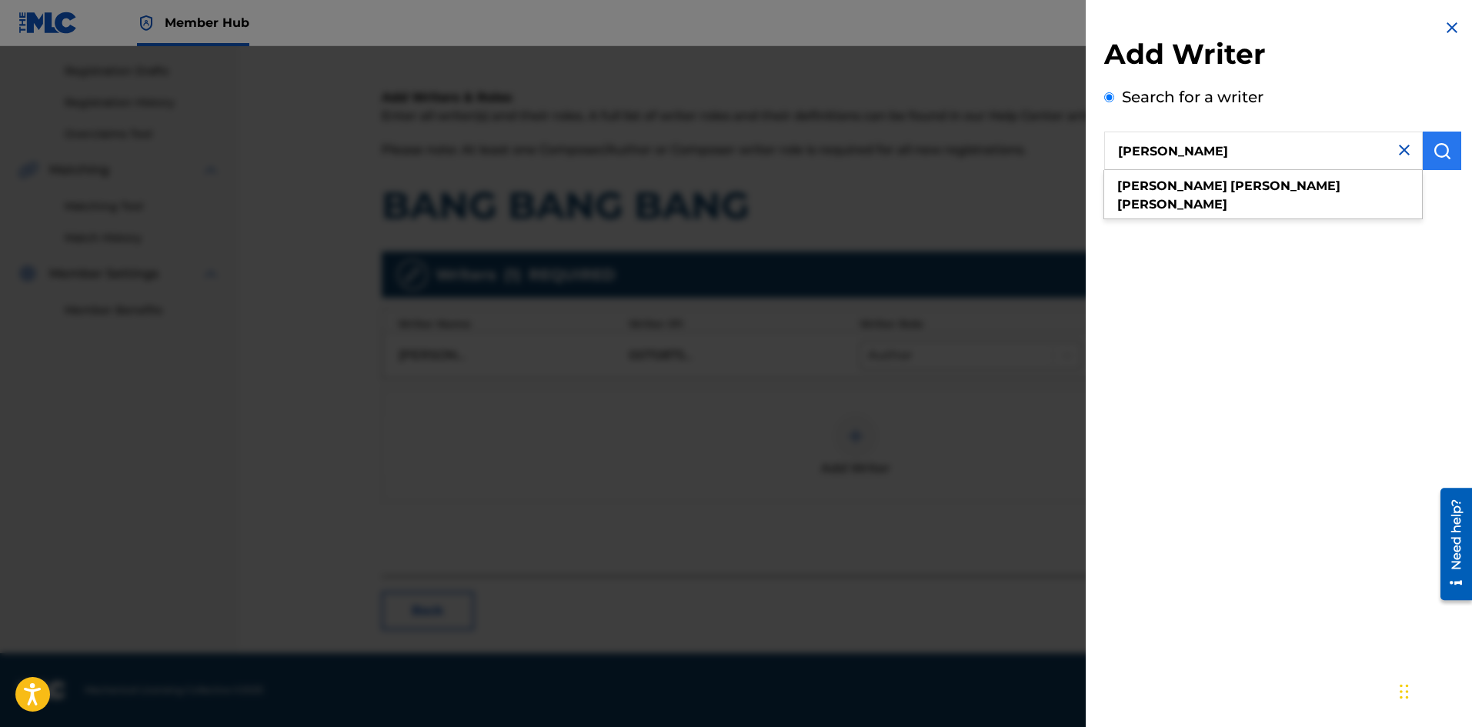
type input "[PERSON_NAME]"
click at [1441, 147] on img "submit" at bounding box center [1441, 151] width 18 height 18
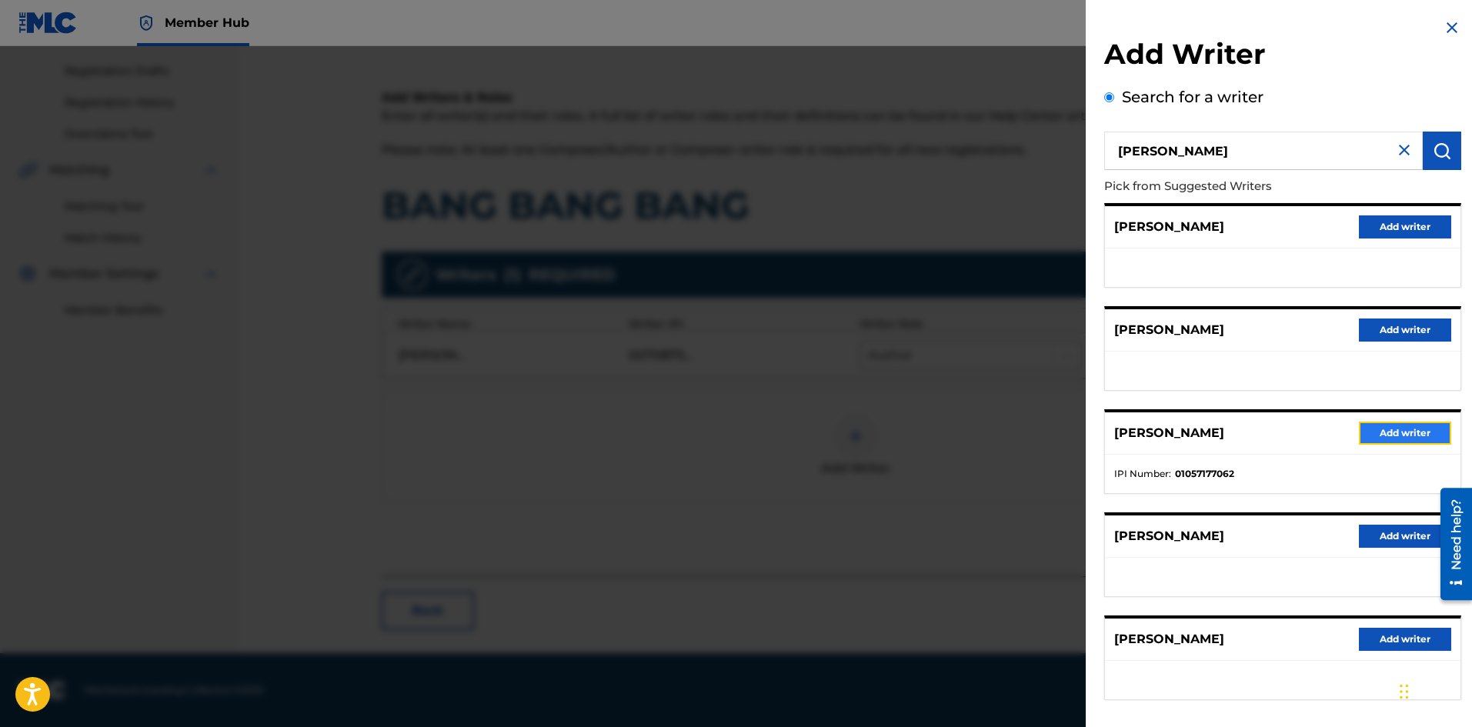
click at [1385, 430] on button "Add writer" at bounding box center [1405, 433] width 92 height 23
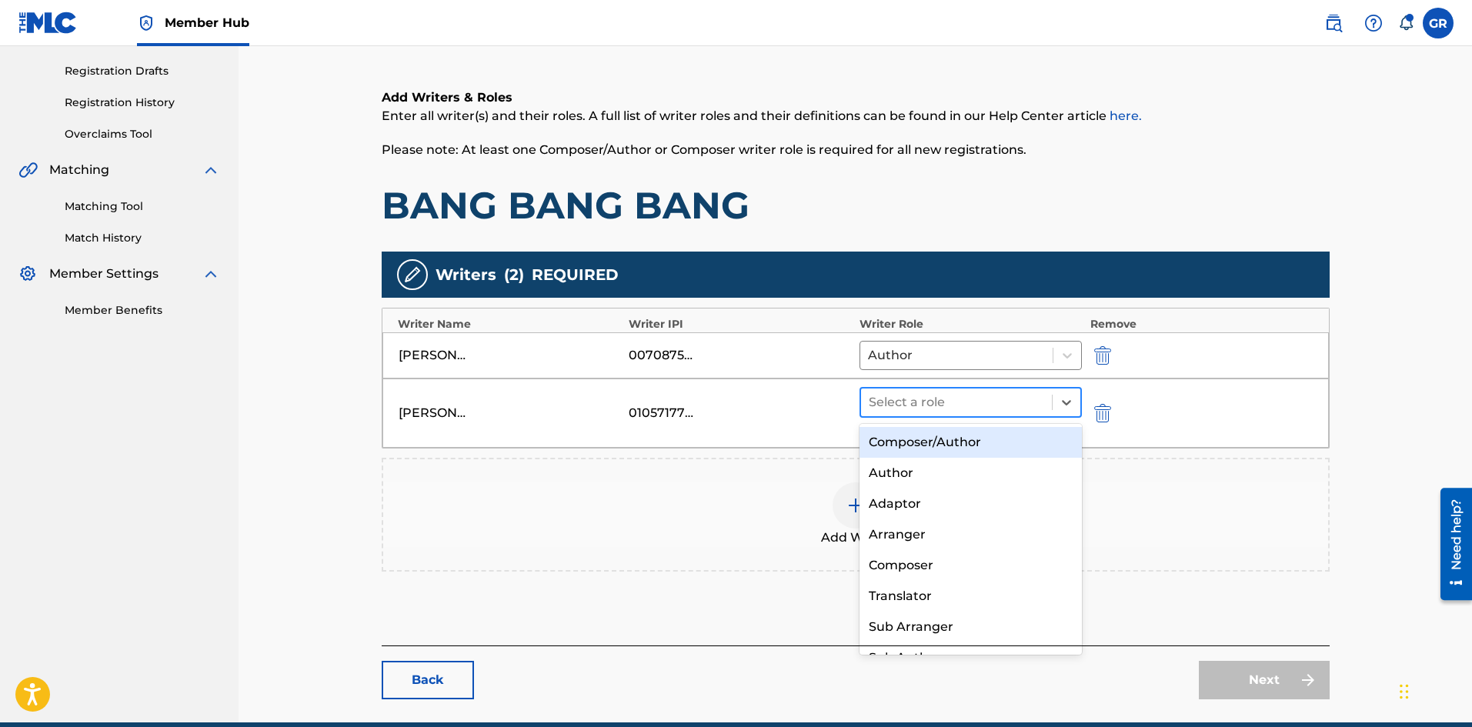
click at [965, 398] on div at bounding box center [957, 403] width 176 height 22
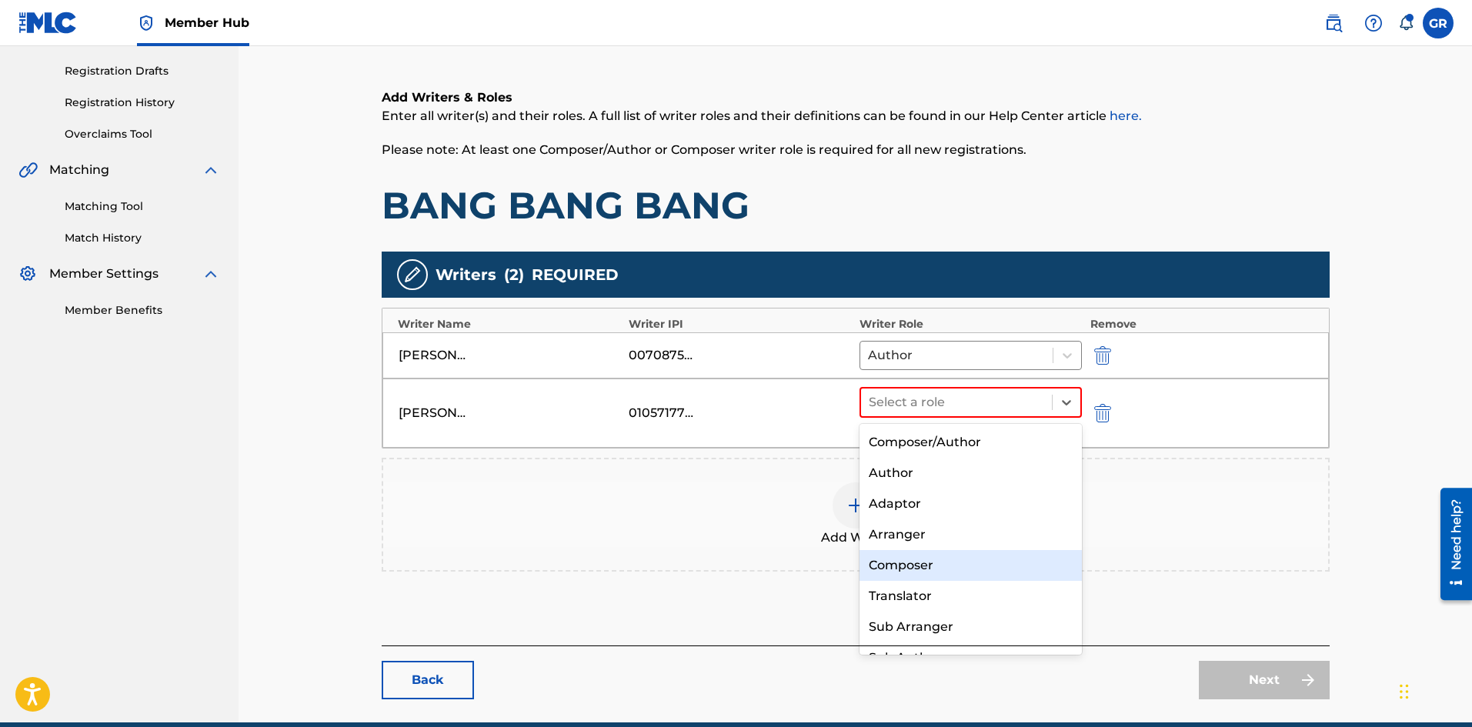
click at [922, 565] on div "Composer" at bounding box center [970, 565] width 223 height 31
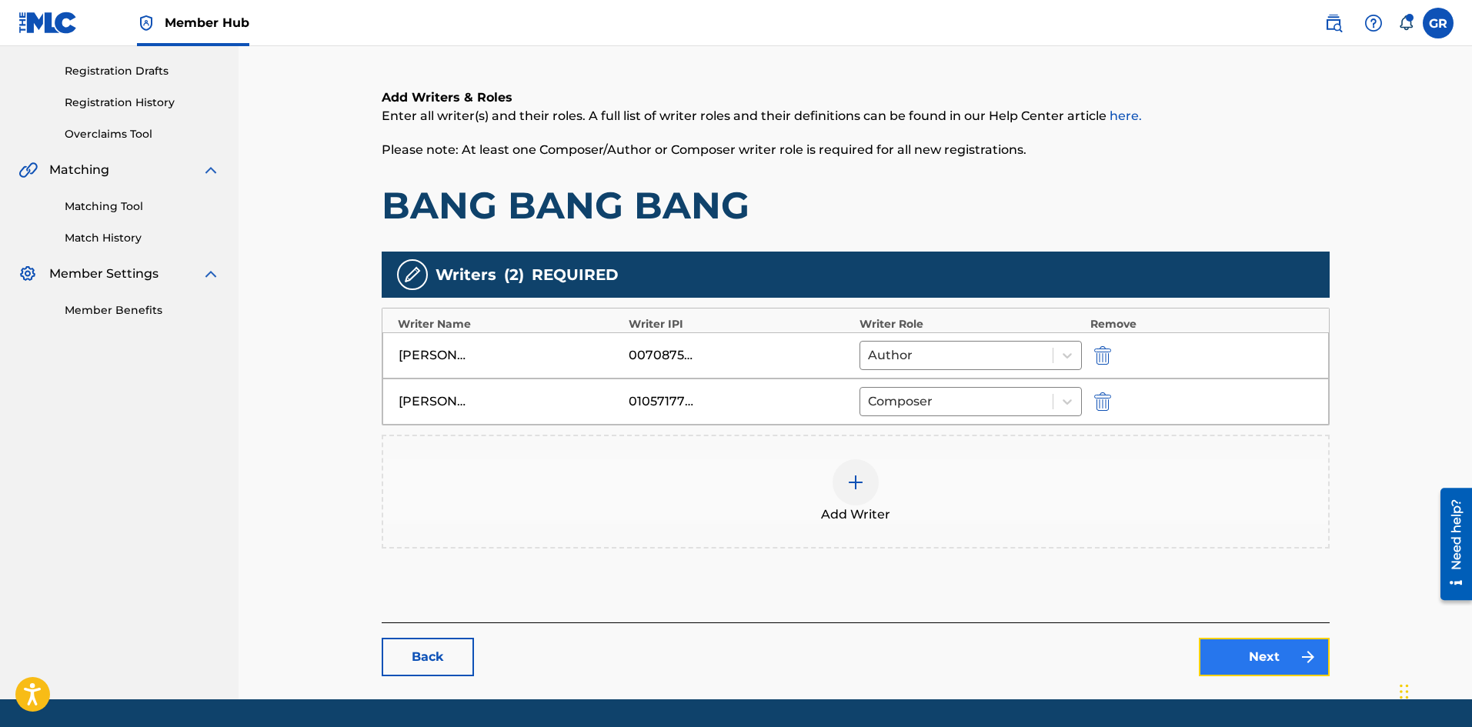
click at [1291, 658] on link "Next" at bounding box center [1264, 657] width 131 height 38
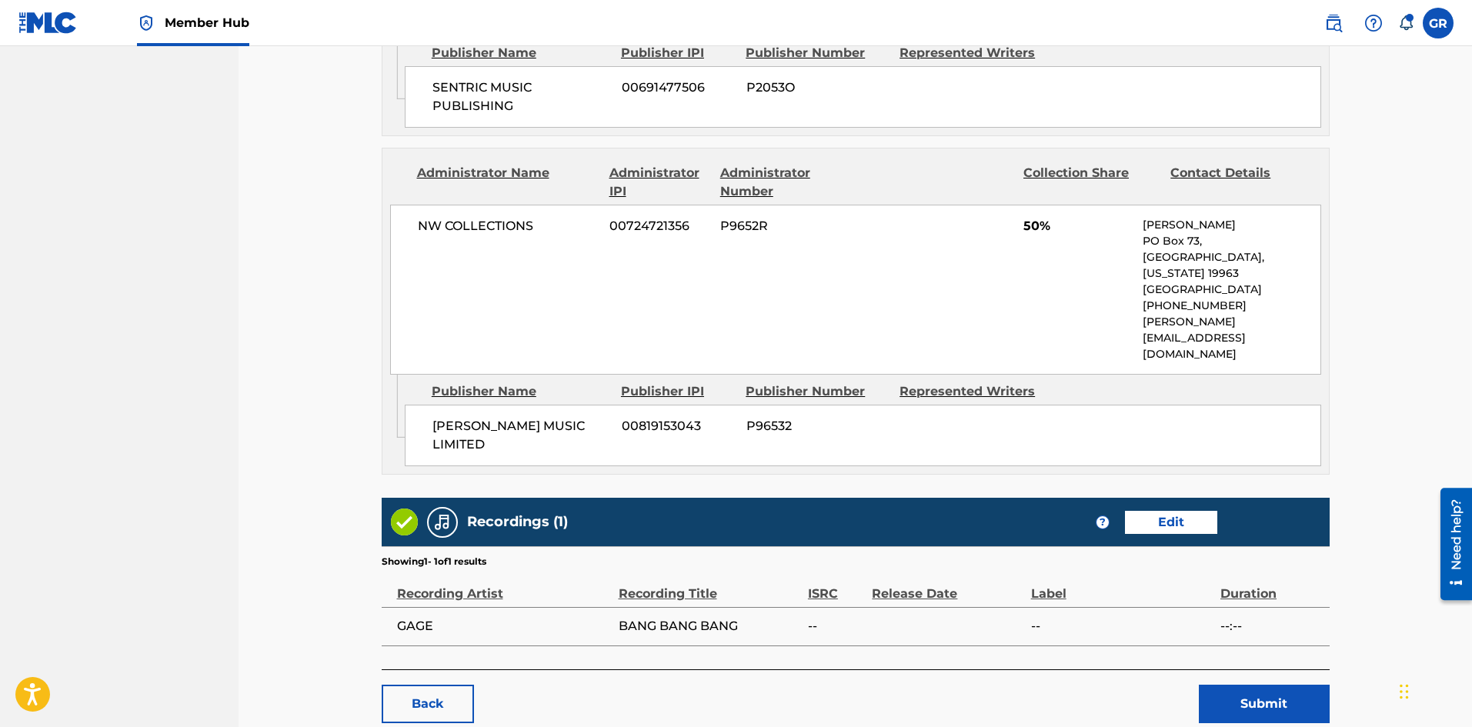
scroll to position [857, 0]
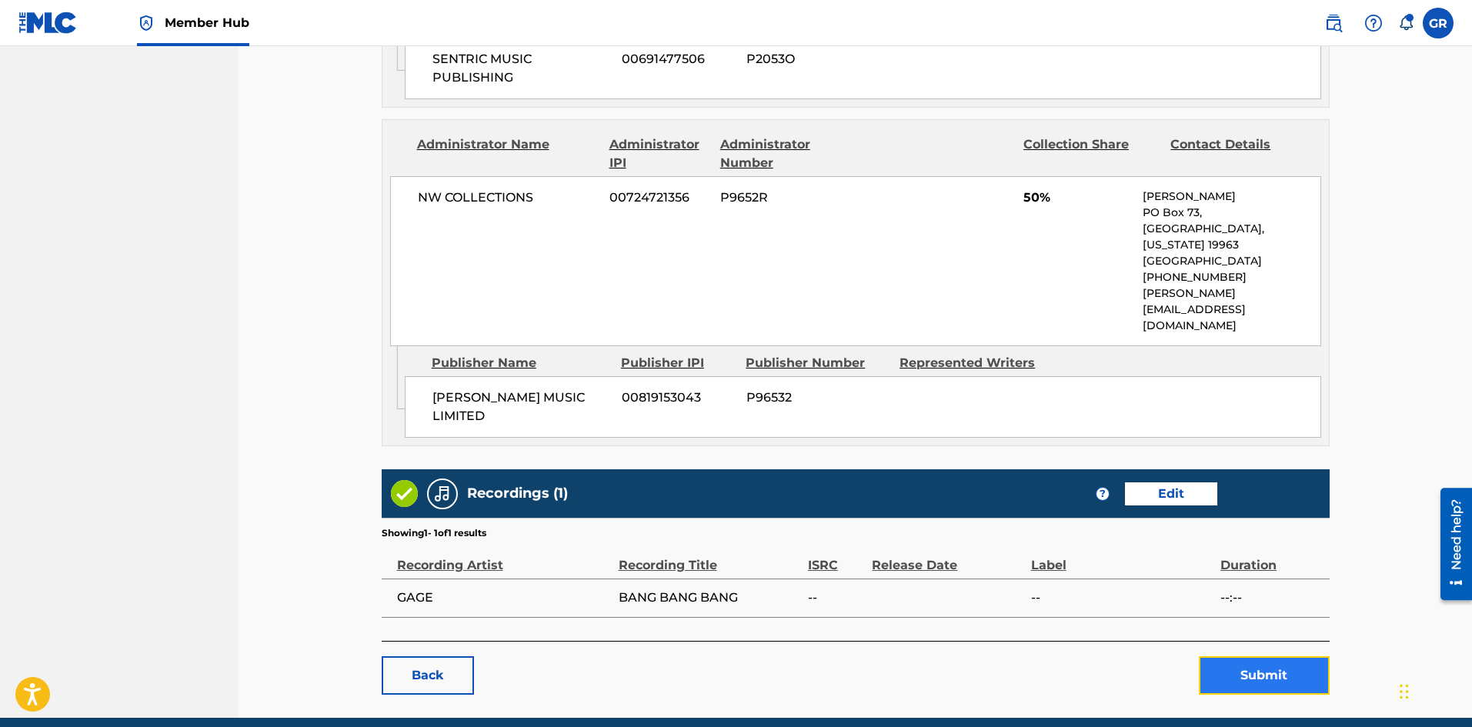
click at [1263, 656] on button "Submit" at bounding box center [1264, 675] width 131 height 38
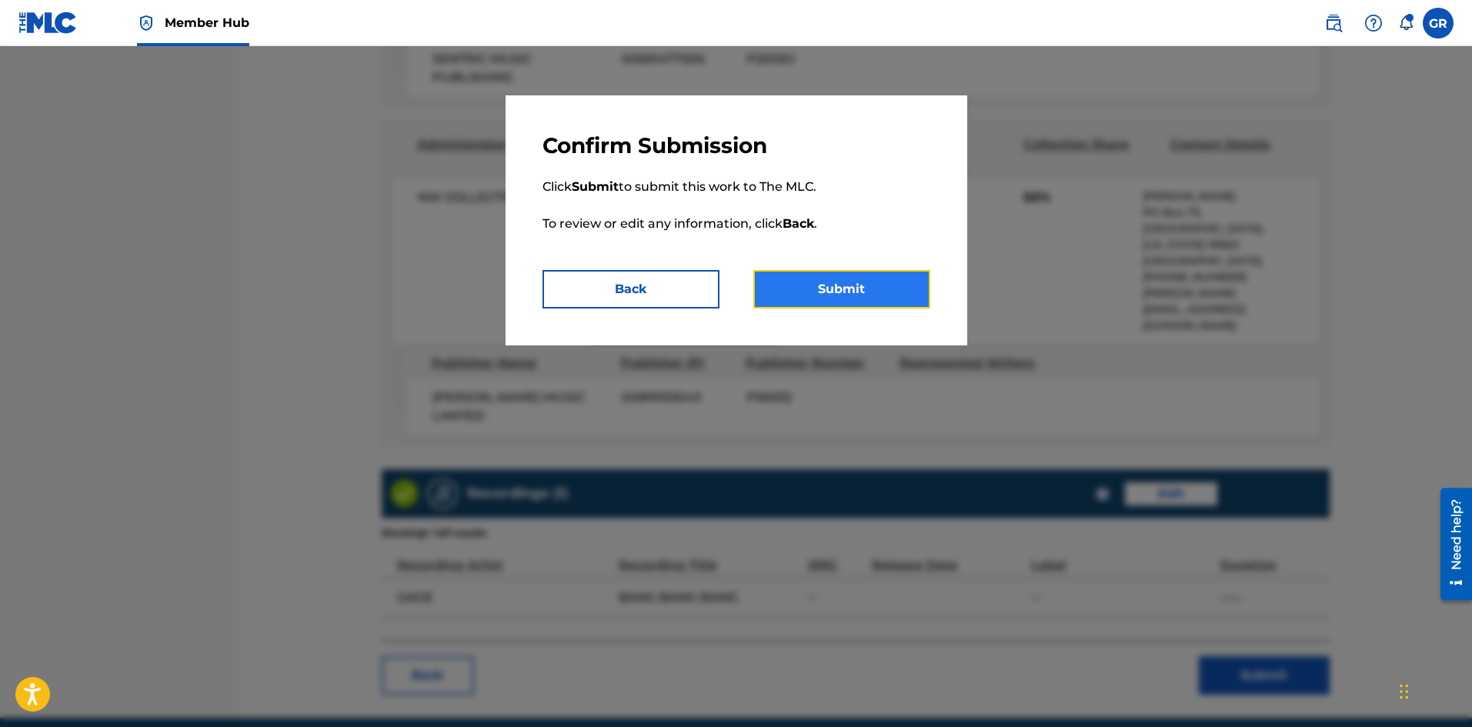
click at [859, 292] on button "Submit" at bounding box center [841, 289] width 177 height 38
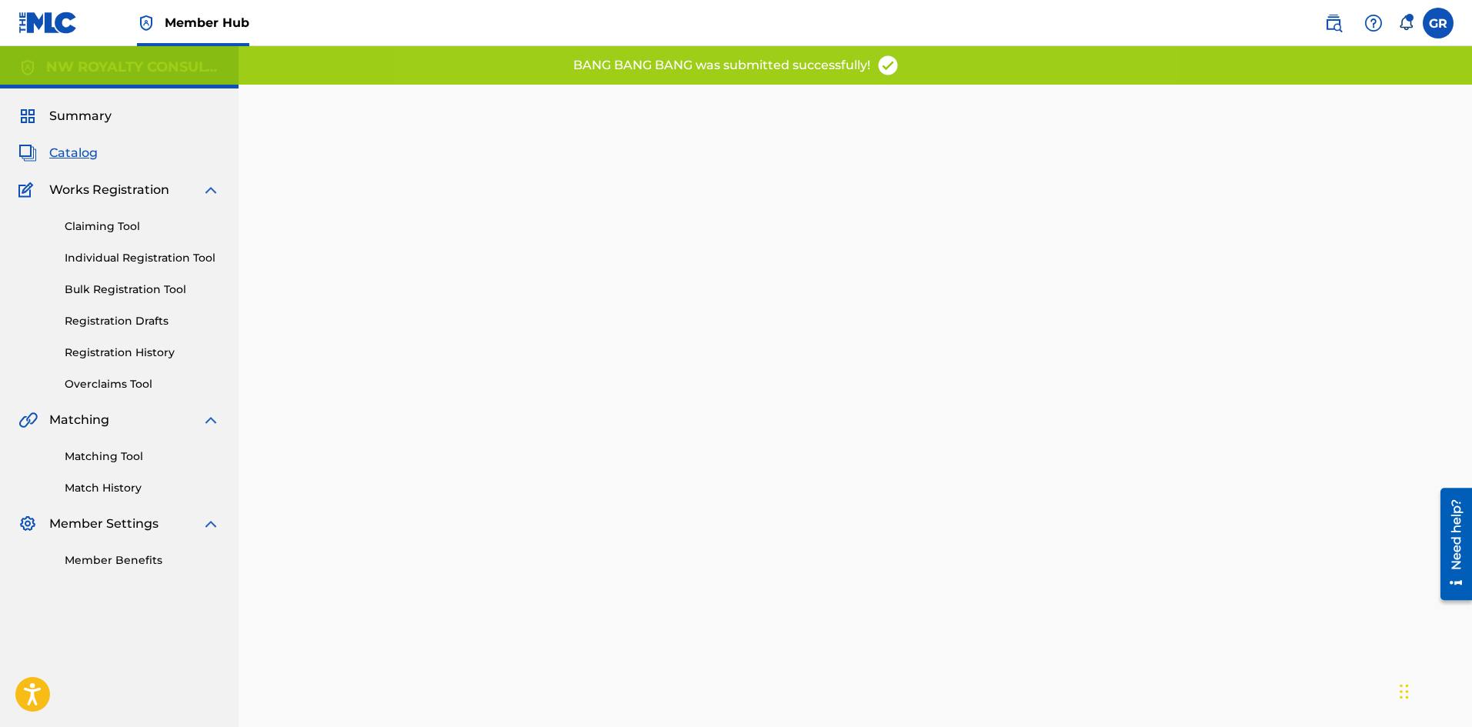
click at [71, 153] on span "Catalog" at bounding box center [73, 153] width 48 height 18
